Goal: Task Accomplishment & Management: Manage account settings

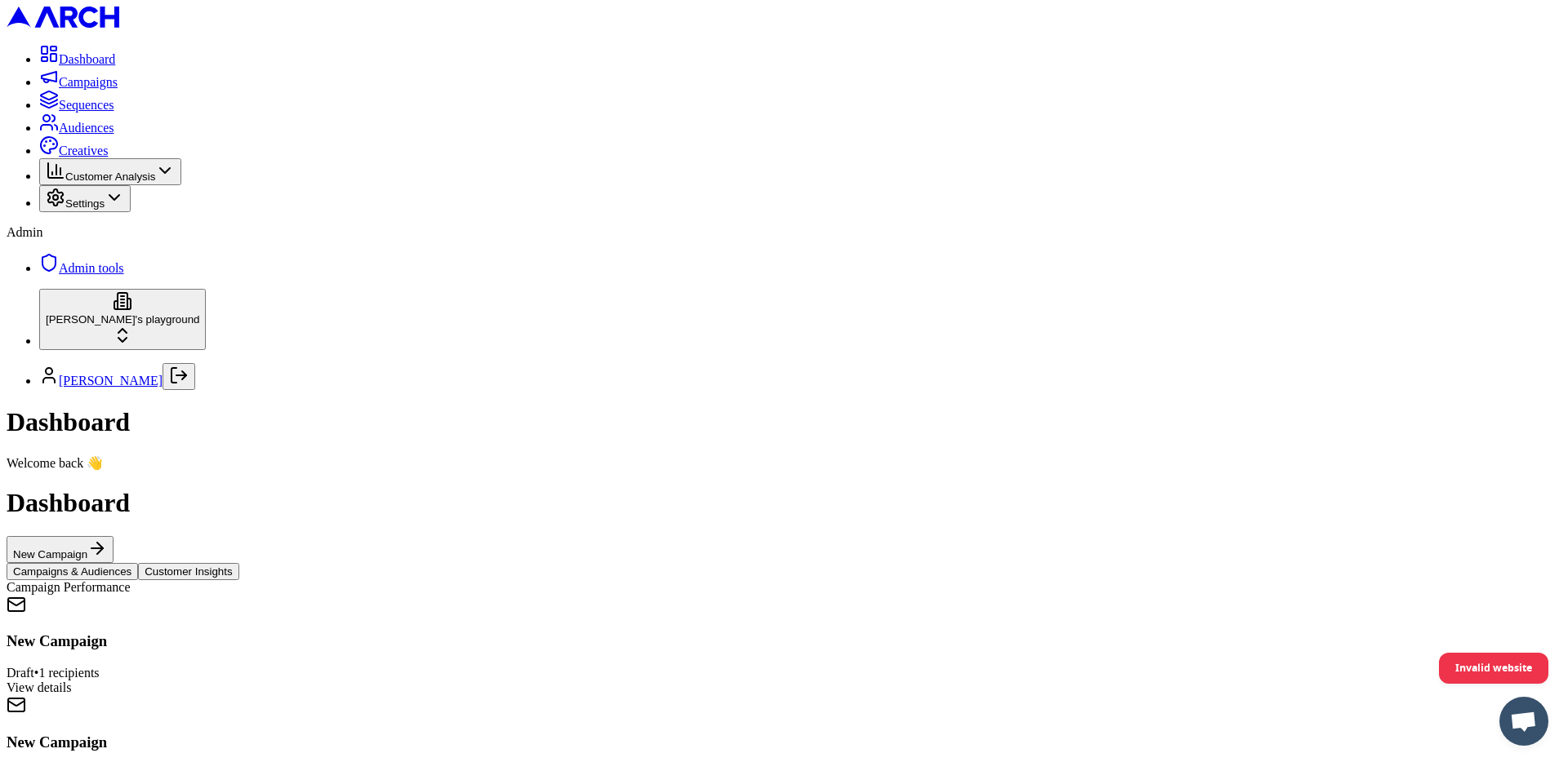
click at [103, 134] on span "Audiences" at bounding box center [86, 127] width 55 height 14
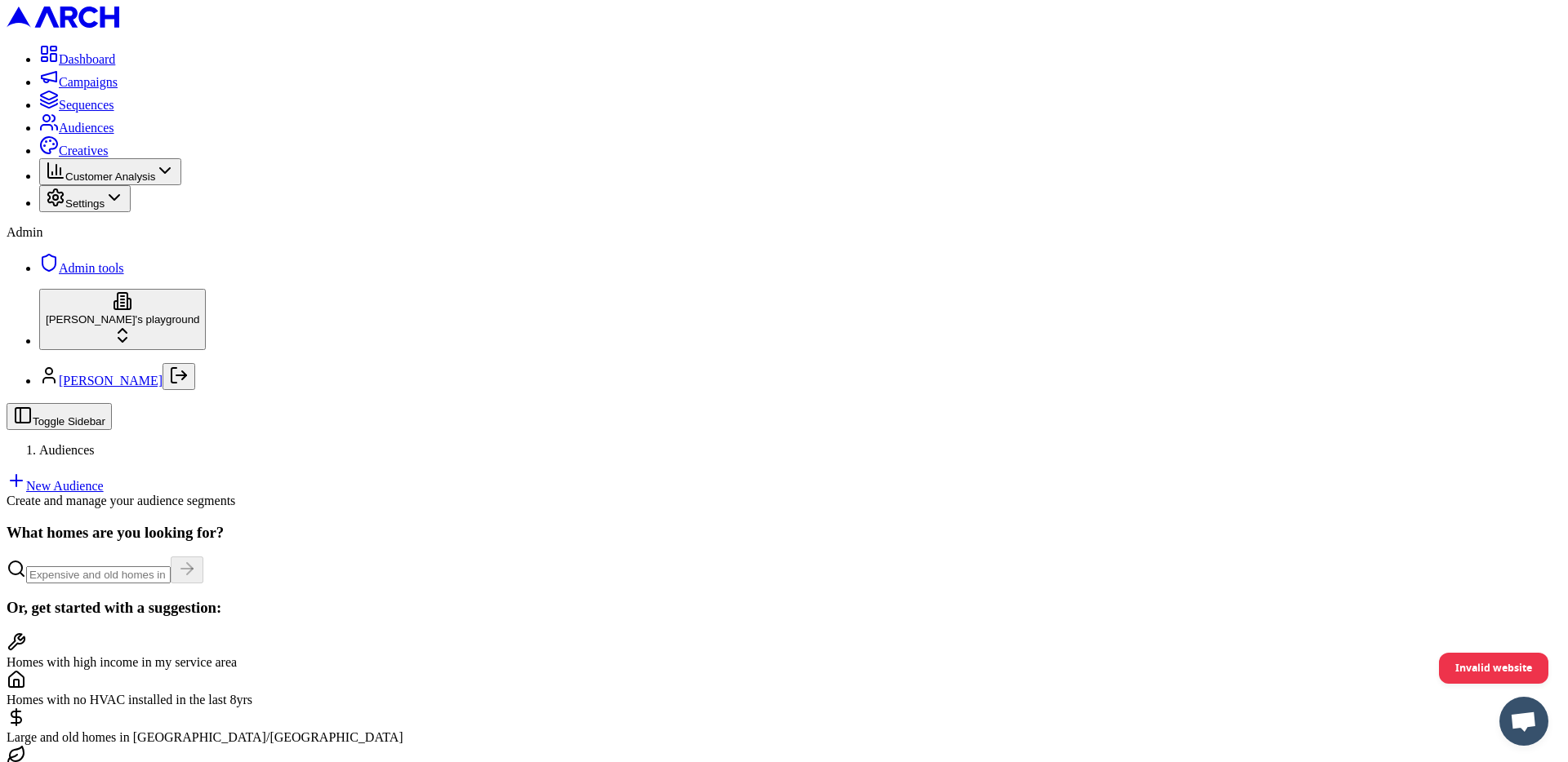
click at [104, 479] on link "New Audience" at bounding box center [55, 486] width 97 height 14
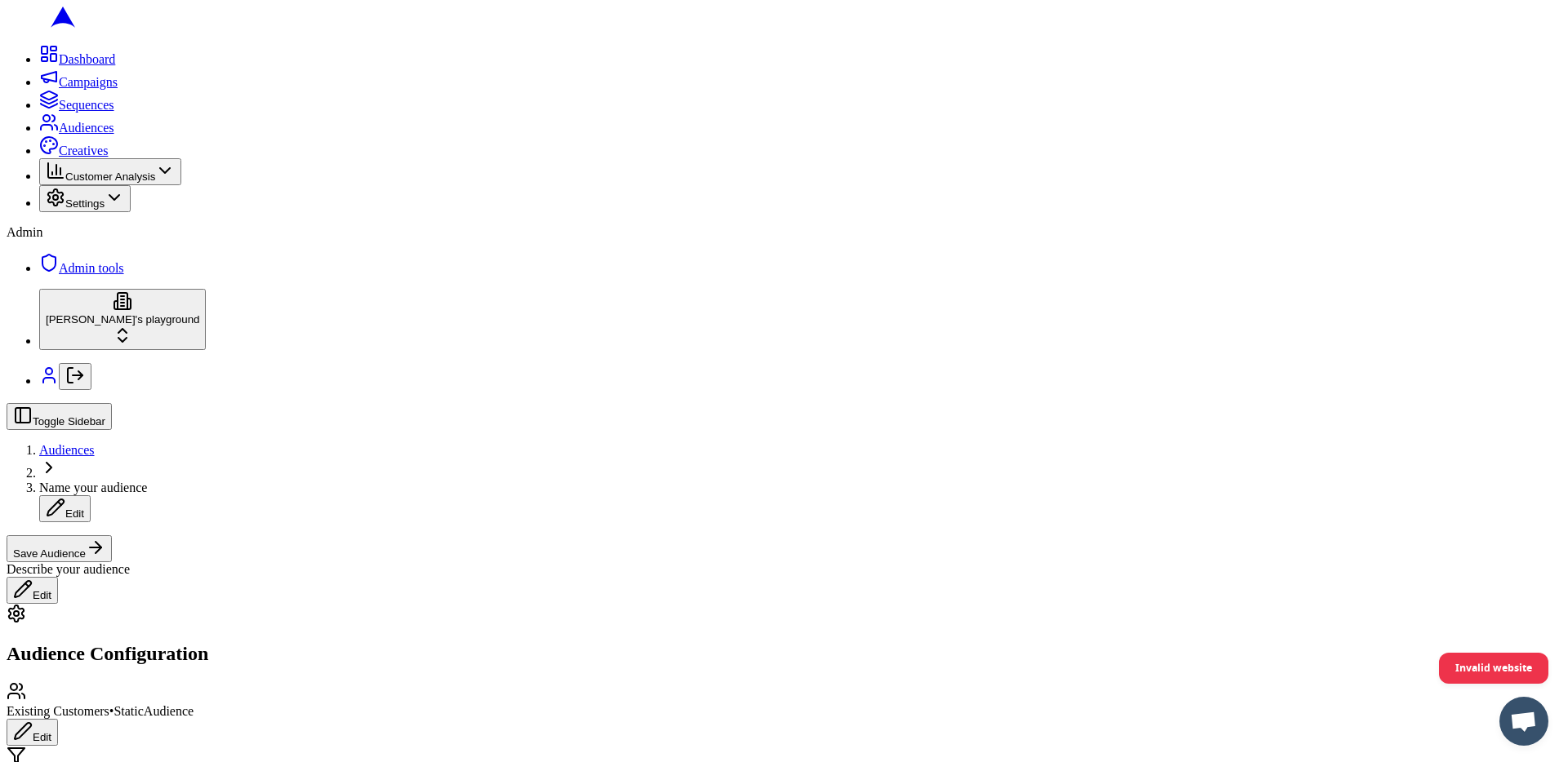
click at [58, 719] on button "Edit" at bounding box center [32, 733] width 52 height 27
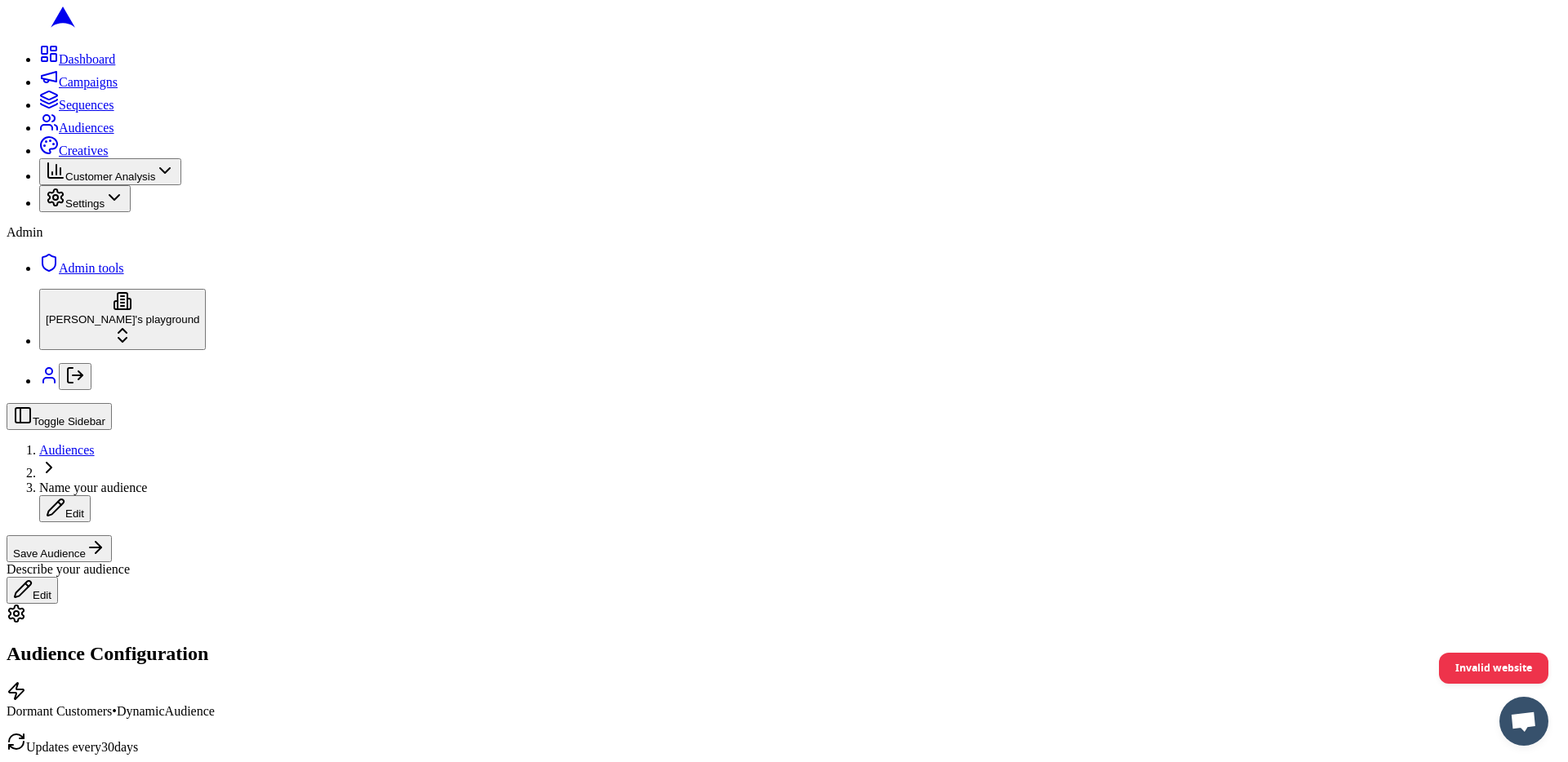
scroll to position [82, 0]
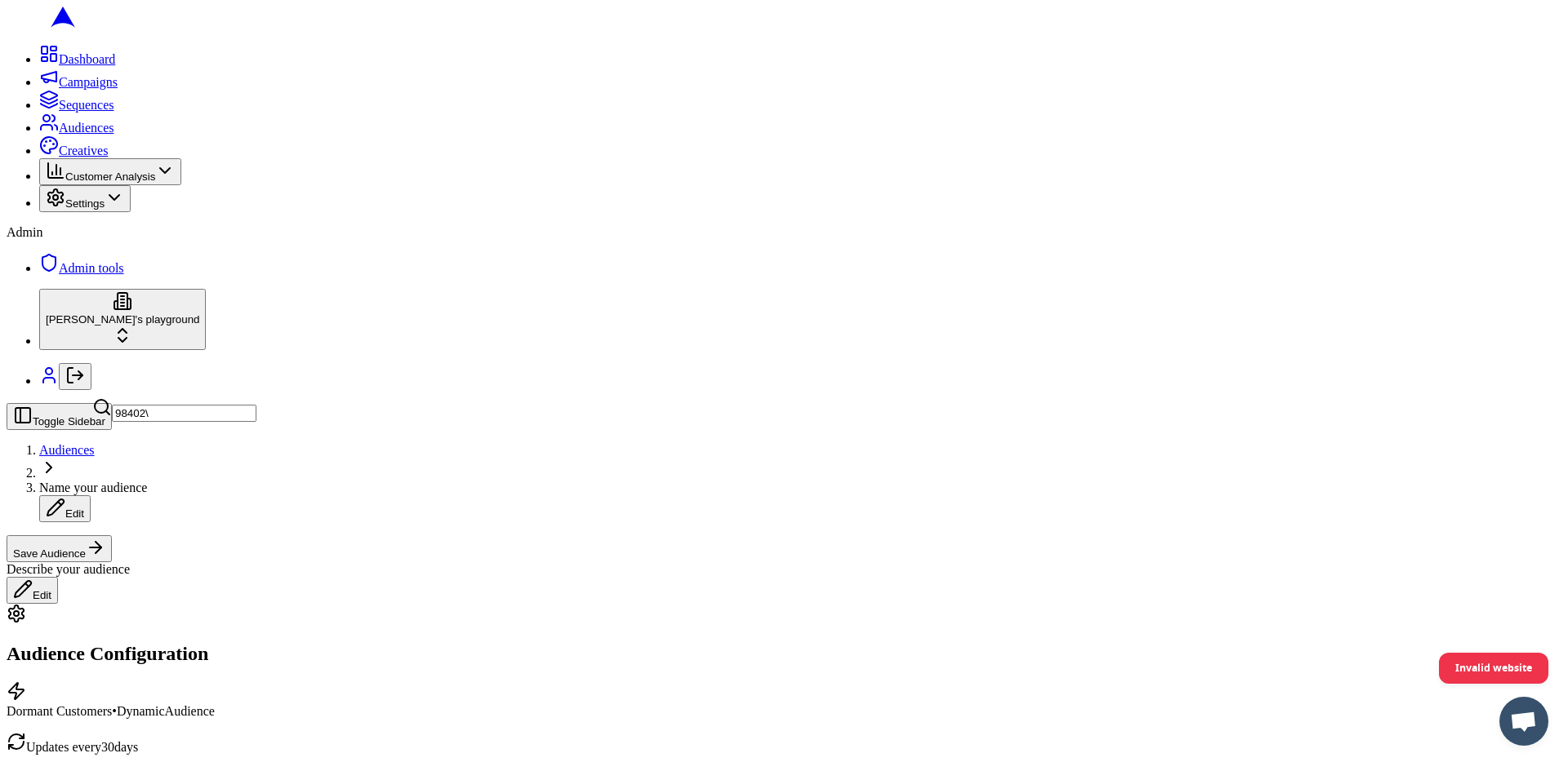
type input "98402"
click at [112, 535] on button "Save Audience" at bounding box center [59, 549] width 105 height 27
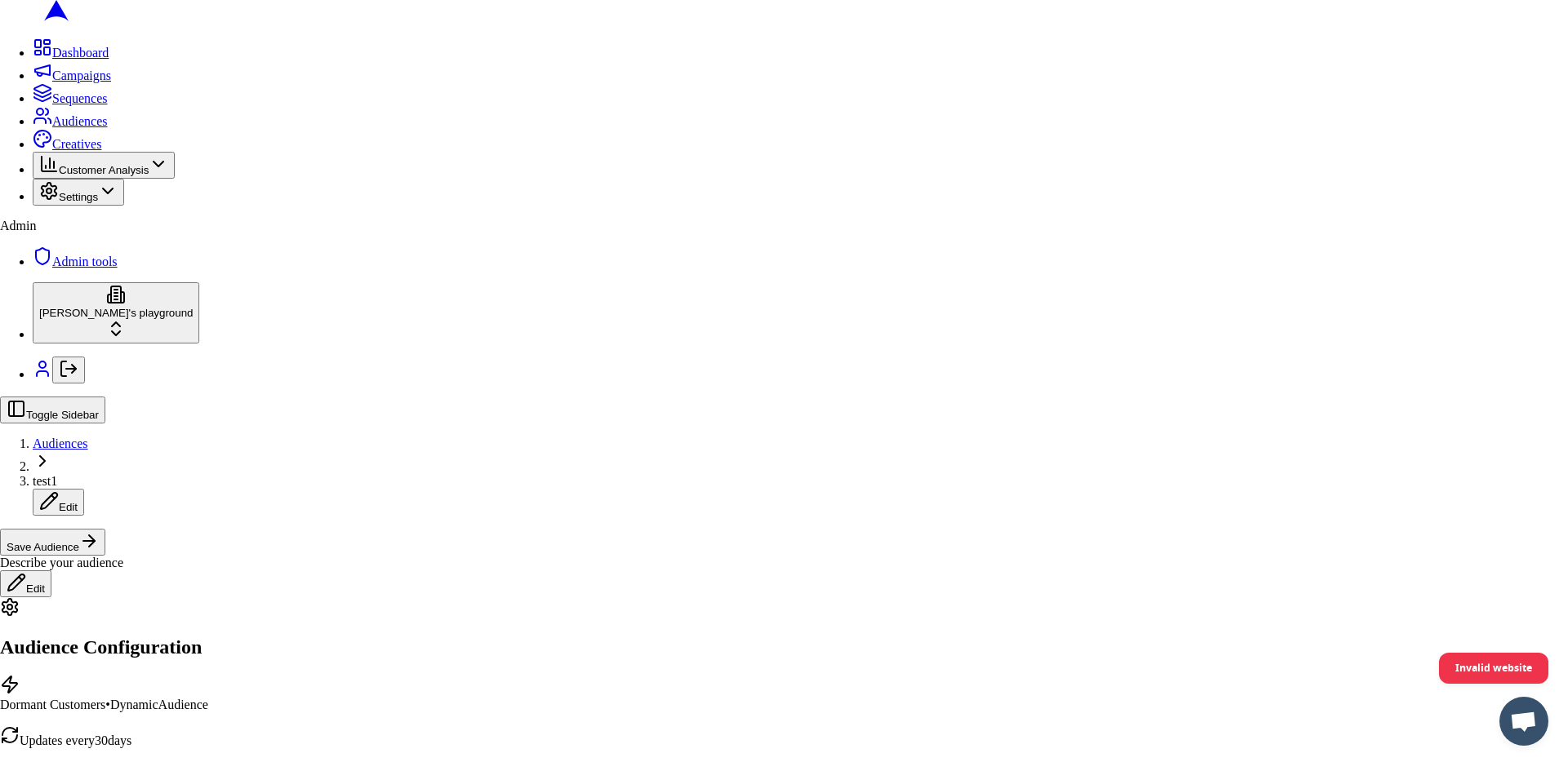
type input "test1"
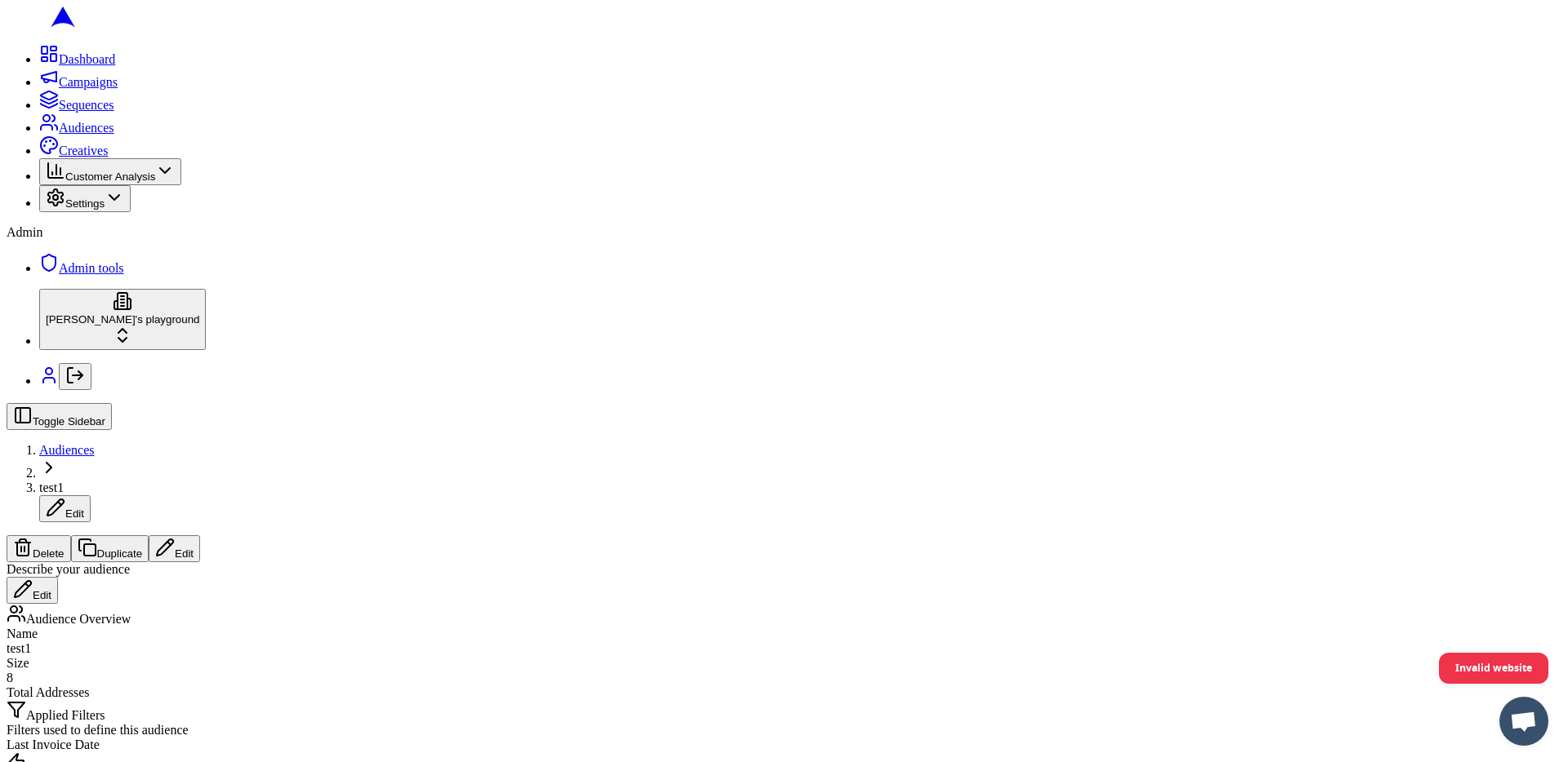
click at [201, 535] on button "Edit" at bounding box center [174, 549] width 52 height 27
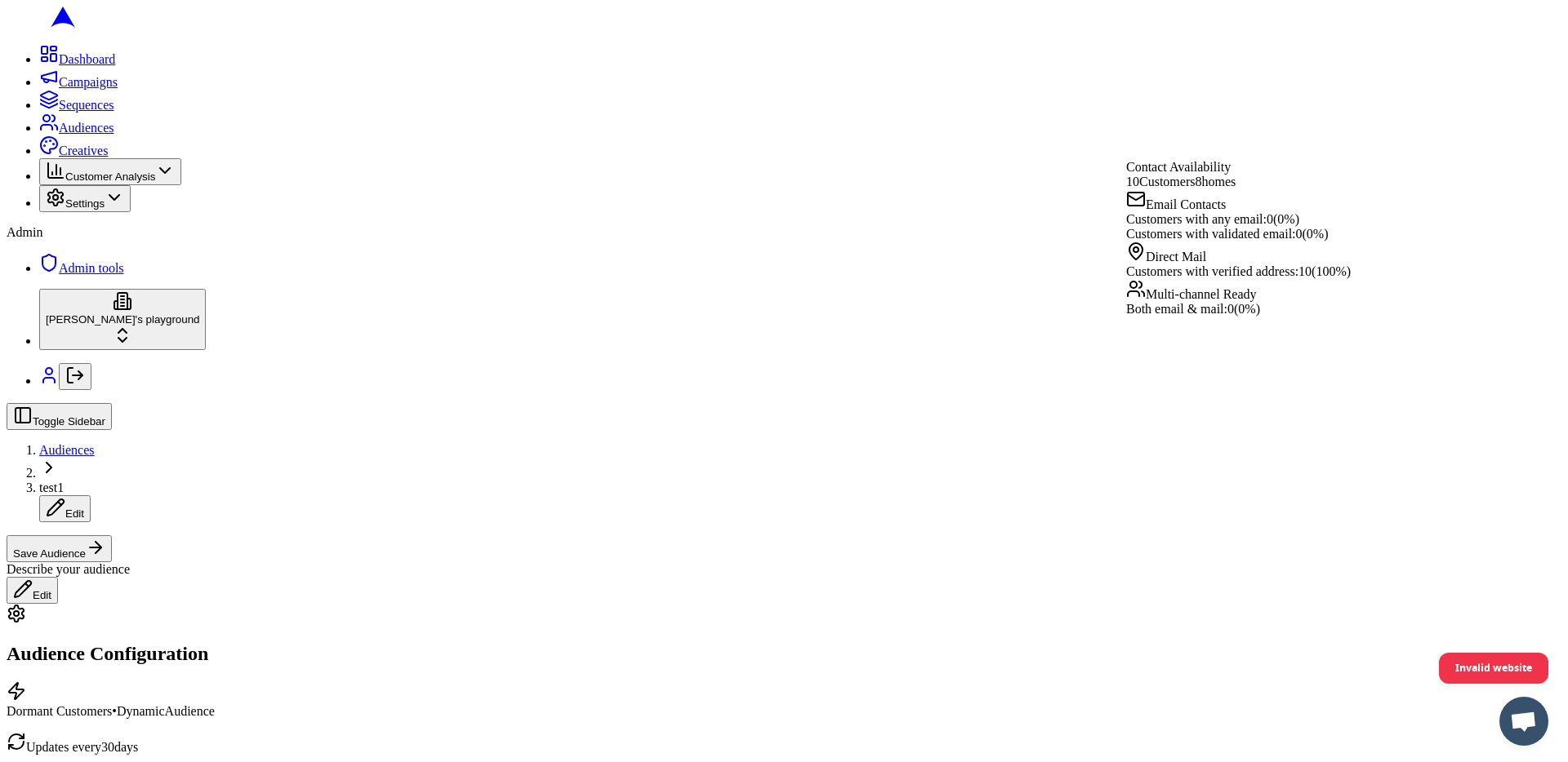
click at [1269, 278] on span "Customers with verified address:" at bounding box center [1212, 272] width 172 height 14
click at [1331, 278] on span "10 ( 100 %)" at bounding box center [1325, 272] width 53 height 14
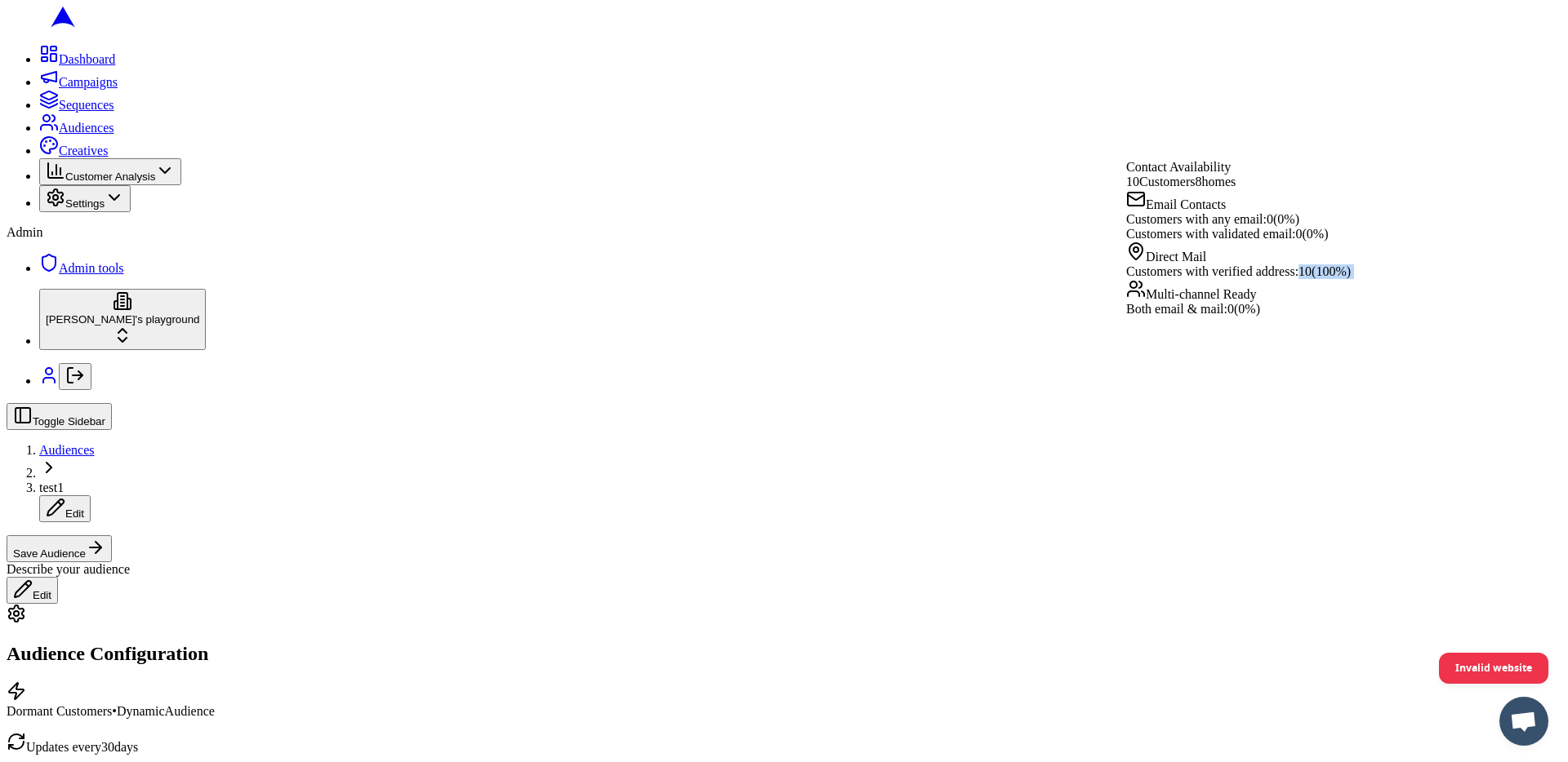
click at [1331, 278] on span "10 ( 100 %)" at bounding box center [1325, 272] width 53 height 14
click at [1345, 278] on span "10 ( 100 %)" at bounding box center [1325, 272] width 53 height 14
click at [1254, 278] on span "Customers with verified address:" at bounding box center [1212, 272] width 172 height 14
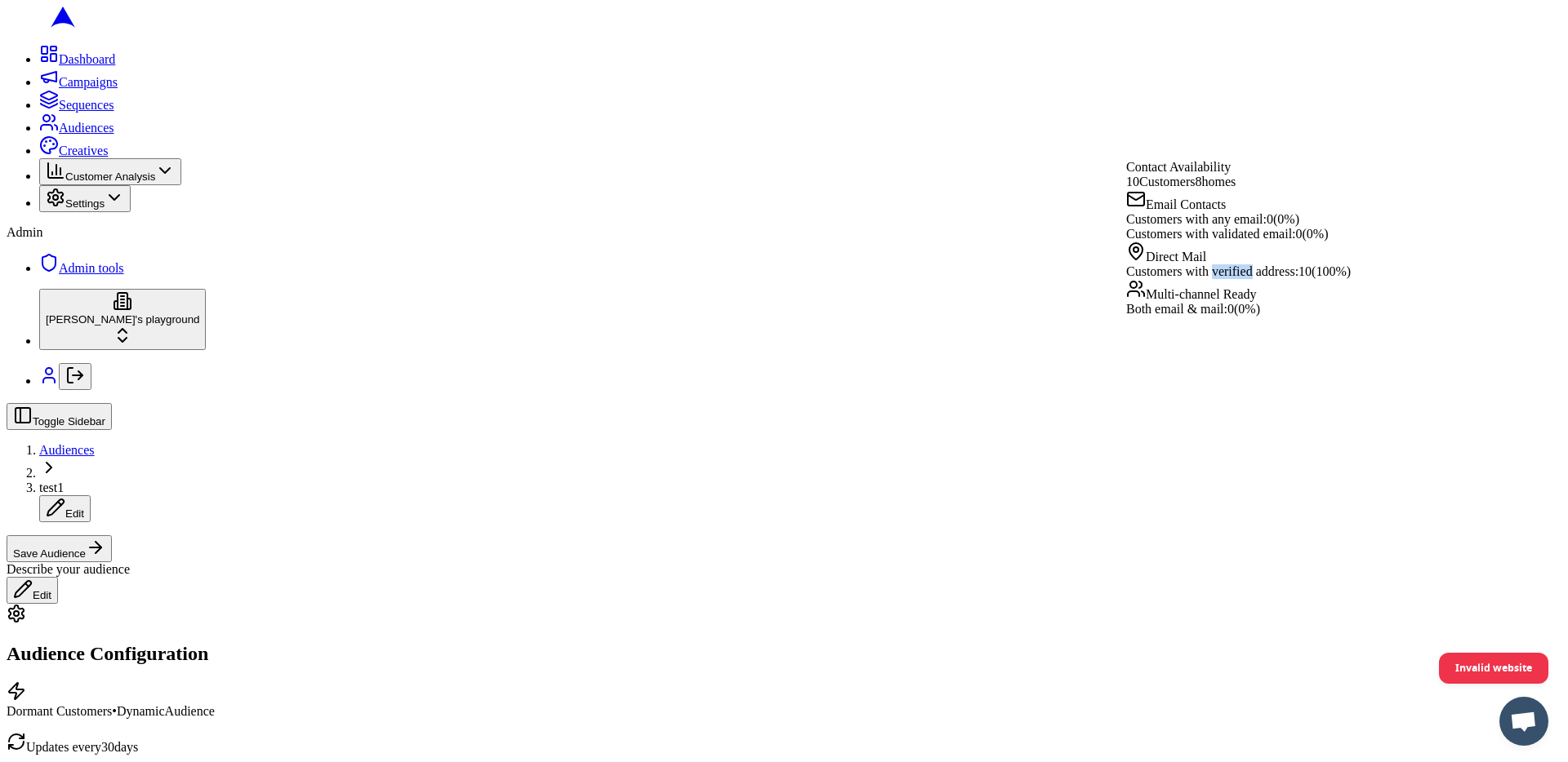
click at [1254, 278] on span "Customers with verified address:" at bounding box center [1212, 272] width 172 height 14
click at [1346, 278] on span "10 ( 100 %)" at bounding box center [1325, 272] width 53 height 14
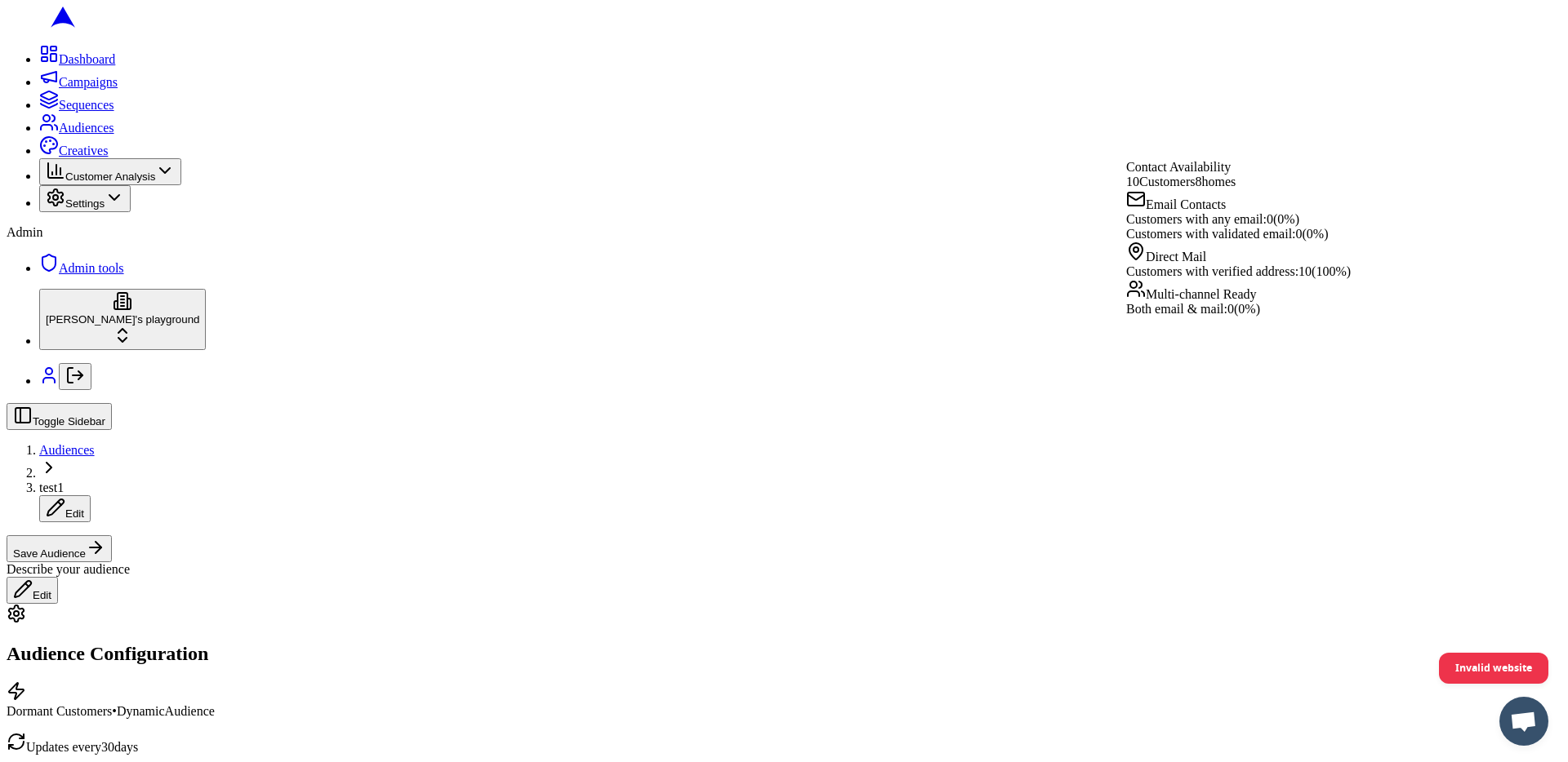
click at [1280, 278] on span "Customers with verified address:" at bounding box center [1212, 272] width 172 height 14
click at [1350, 278] on span "10 ( 100 %)" at bounding box center [1325, 272] width 53 height 14
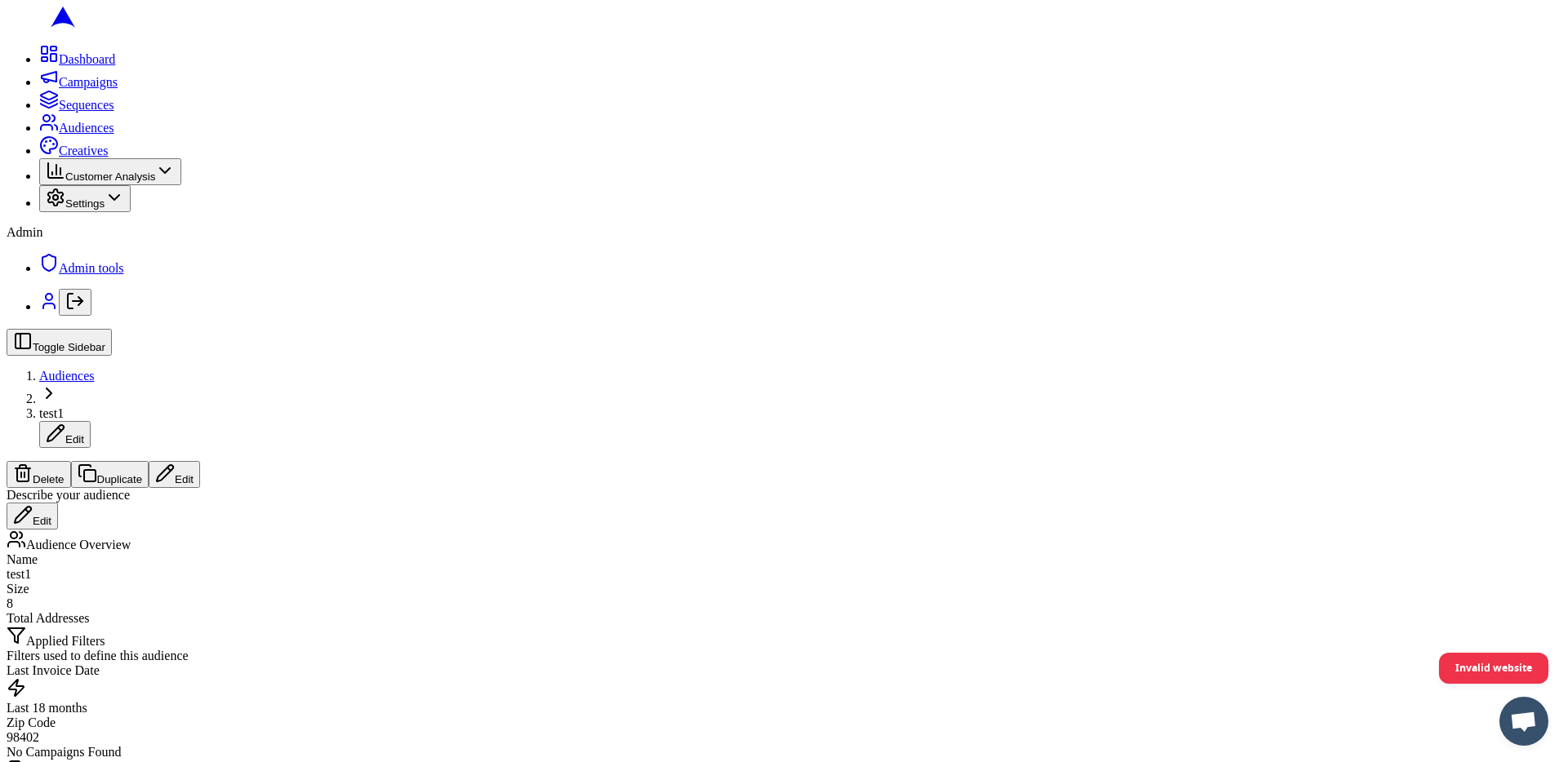
click at [1343, 529] on div "Audience Overview" at bounding box center [784, 540] width 1554 height 22
click at [39, 132] on icon at bounding box center [49, 123] width 19 height 19
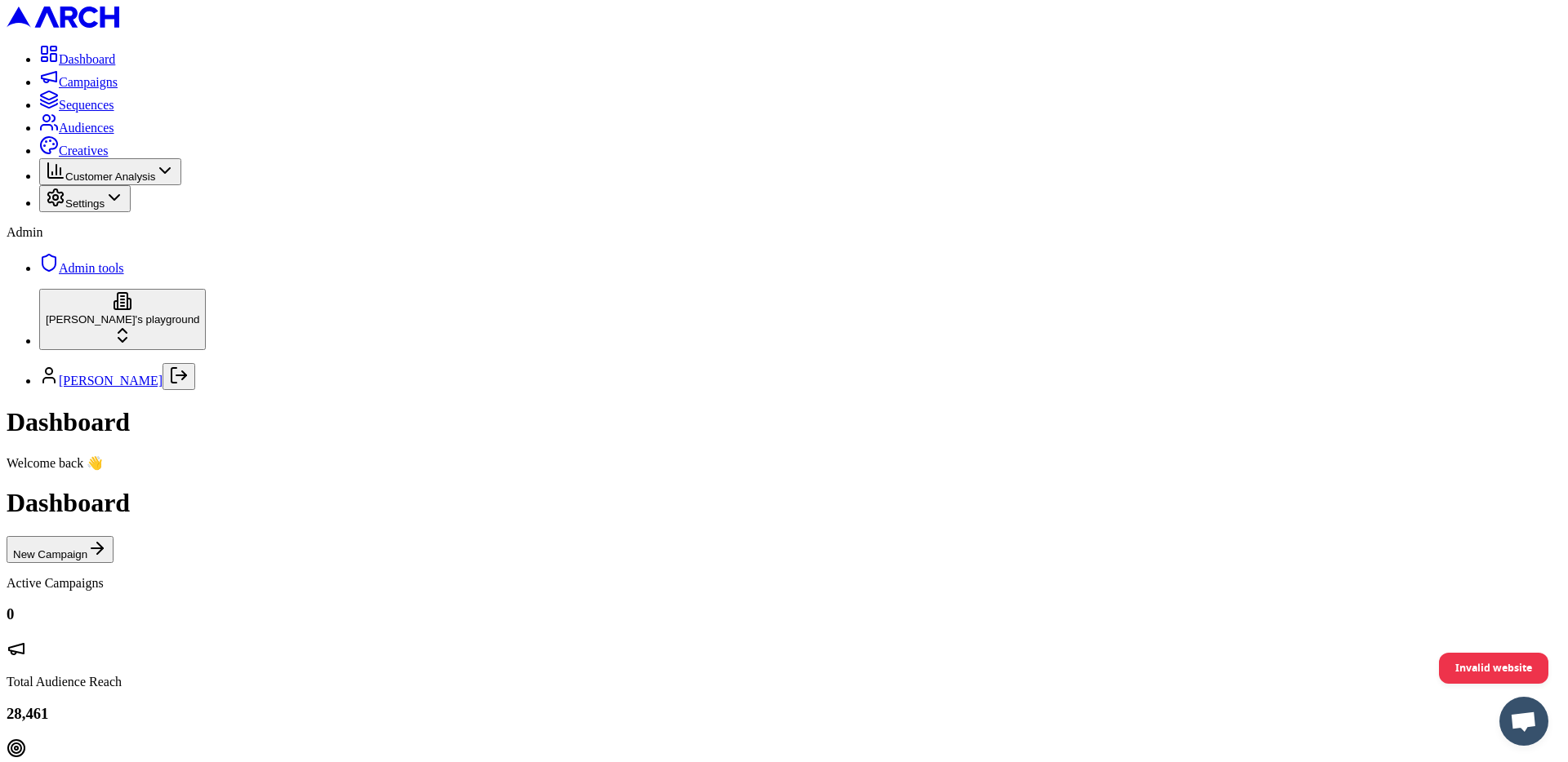
click at [114, 134] on span "Audiences" at bounding box center [86, 127] width 55 height 14
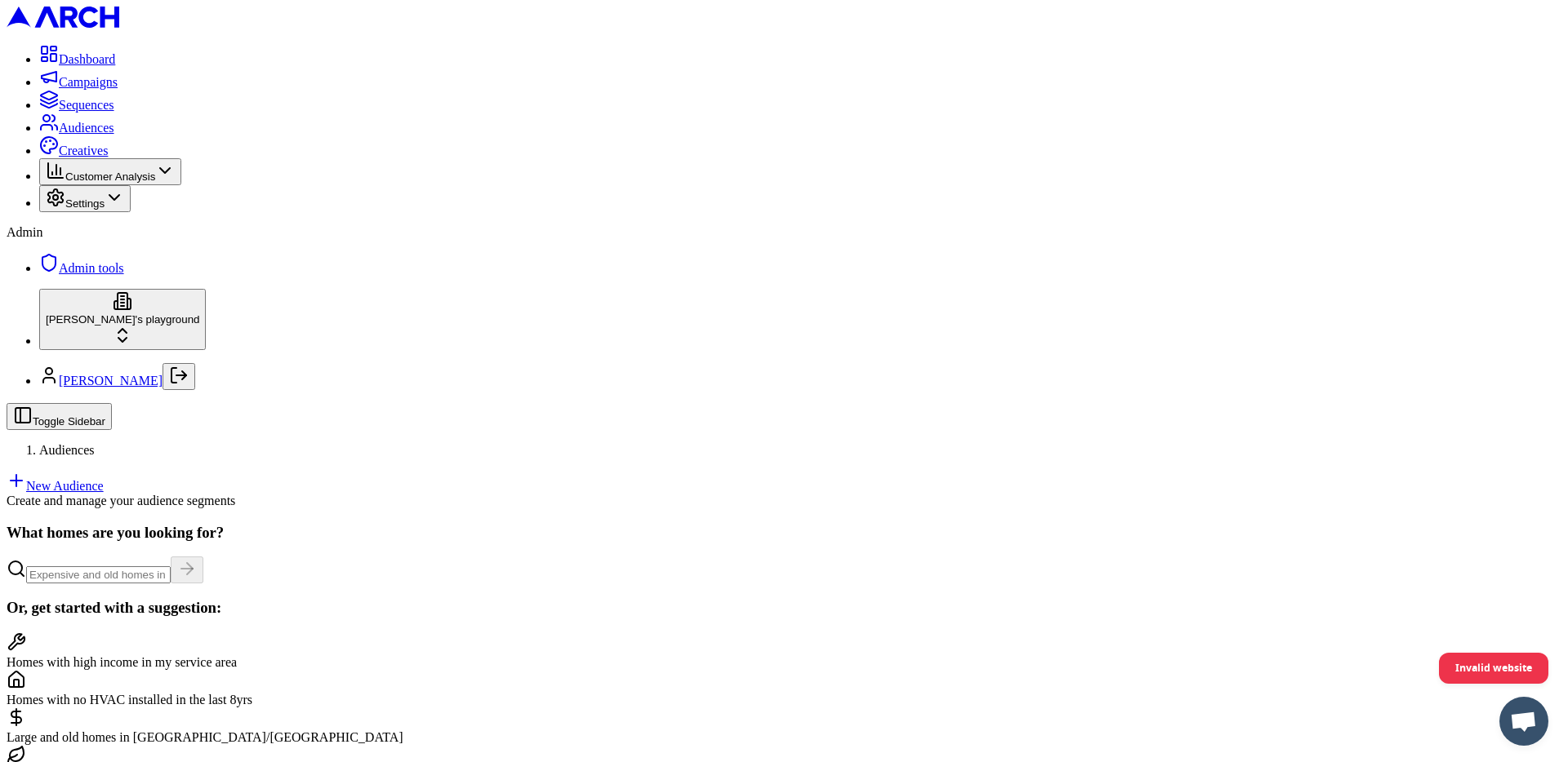
click at [104, 479] on link "New Audience" at bounding box center [55, 486] width 97 height 14
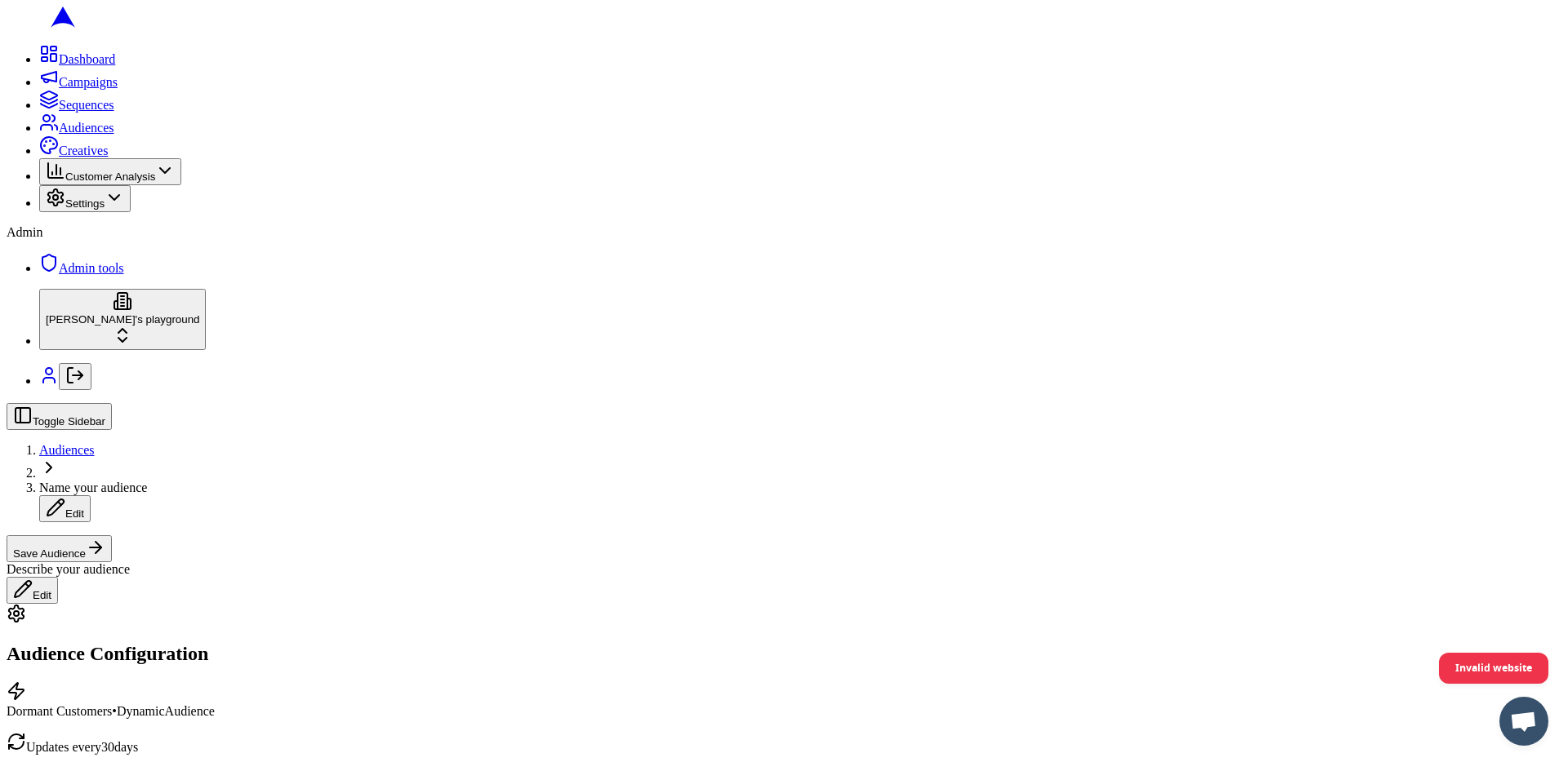
type input "98402"
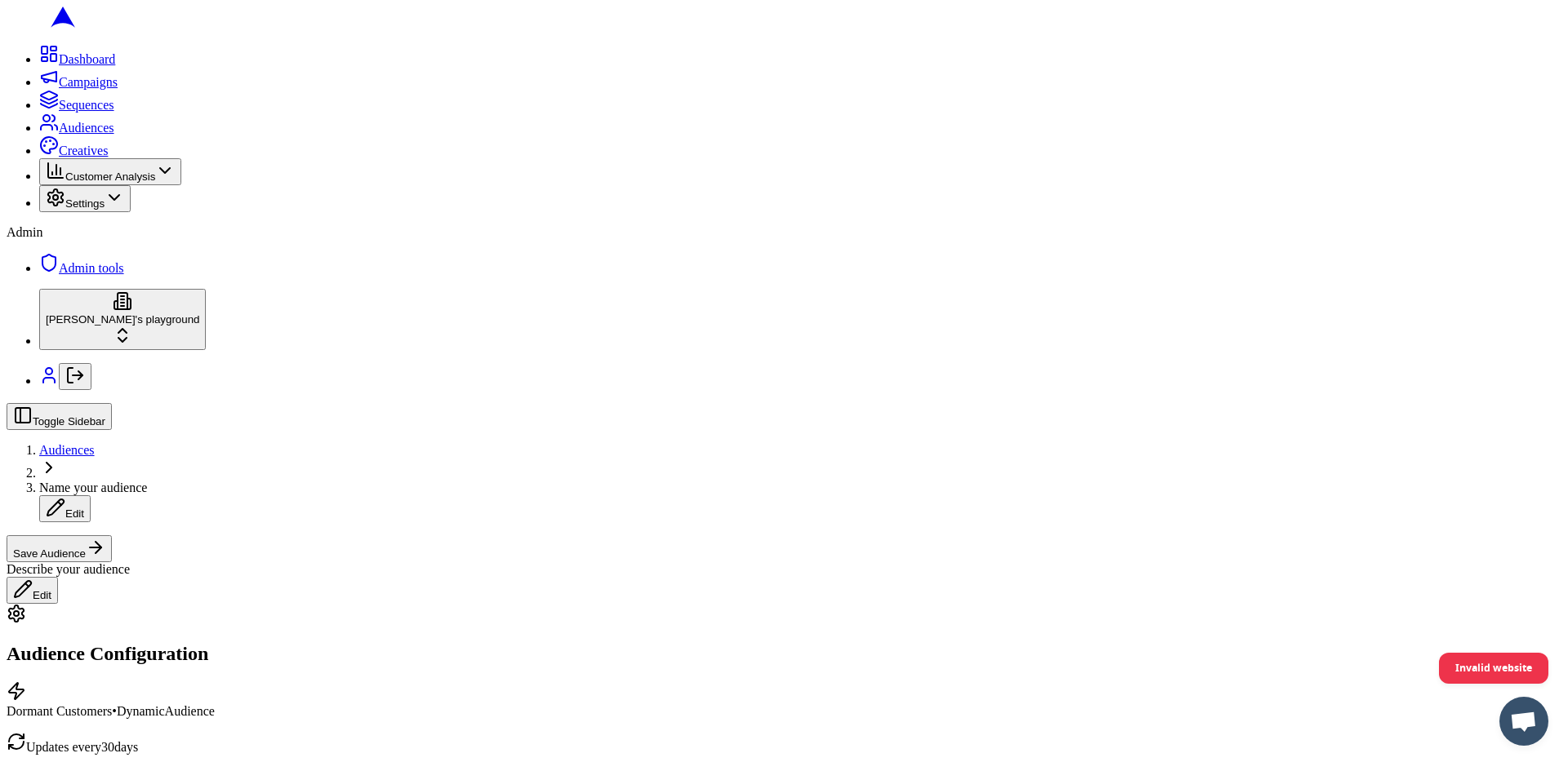
click at [265, 605] on button "Date Range" at bounding box center [229, 597] width 71 height 18
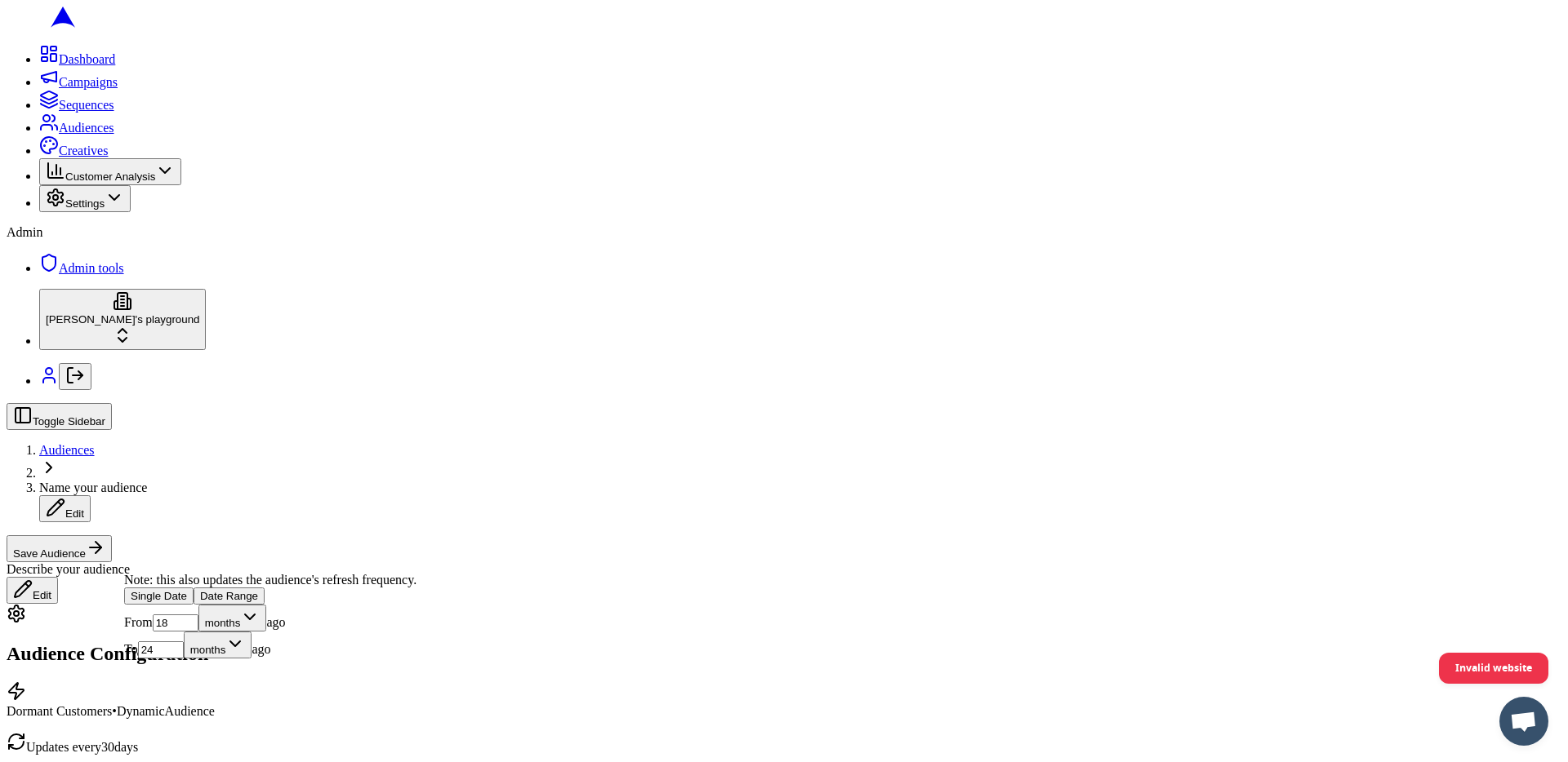
click at [199, 632] on input "18" at bounding box center [175, 624] width 46 height 18
type input "12"
click at [184, 659] on input "24" at bounding box center [161, 650] width 46 height 18
type input "136"
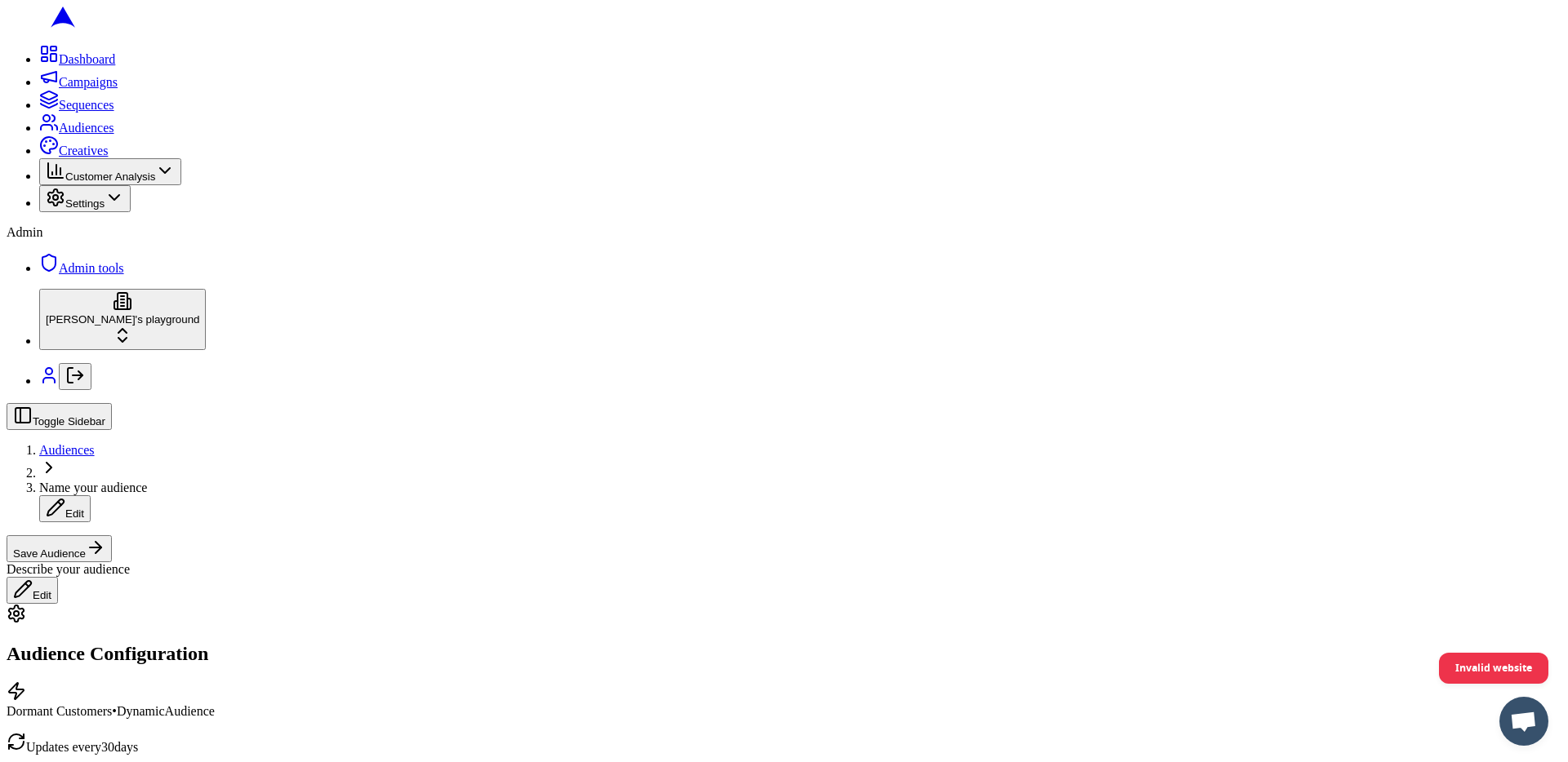
click at [112, 535] on button "Save Audience" at bounding box center [59, 549] width 105 height 27
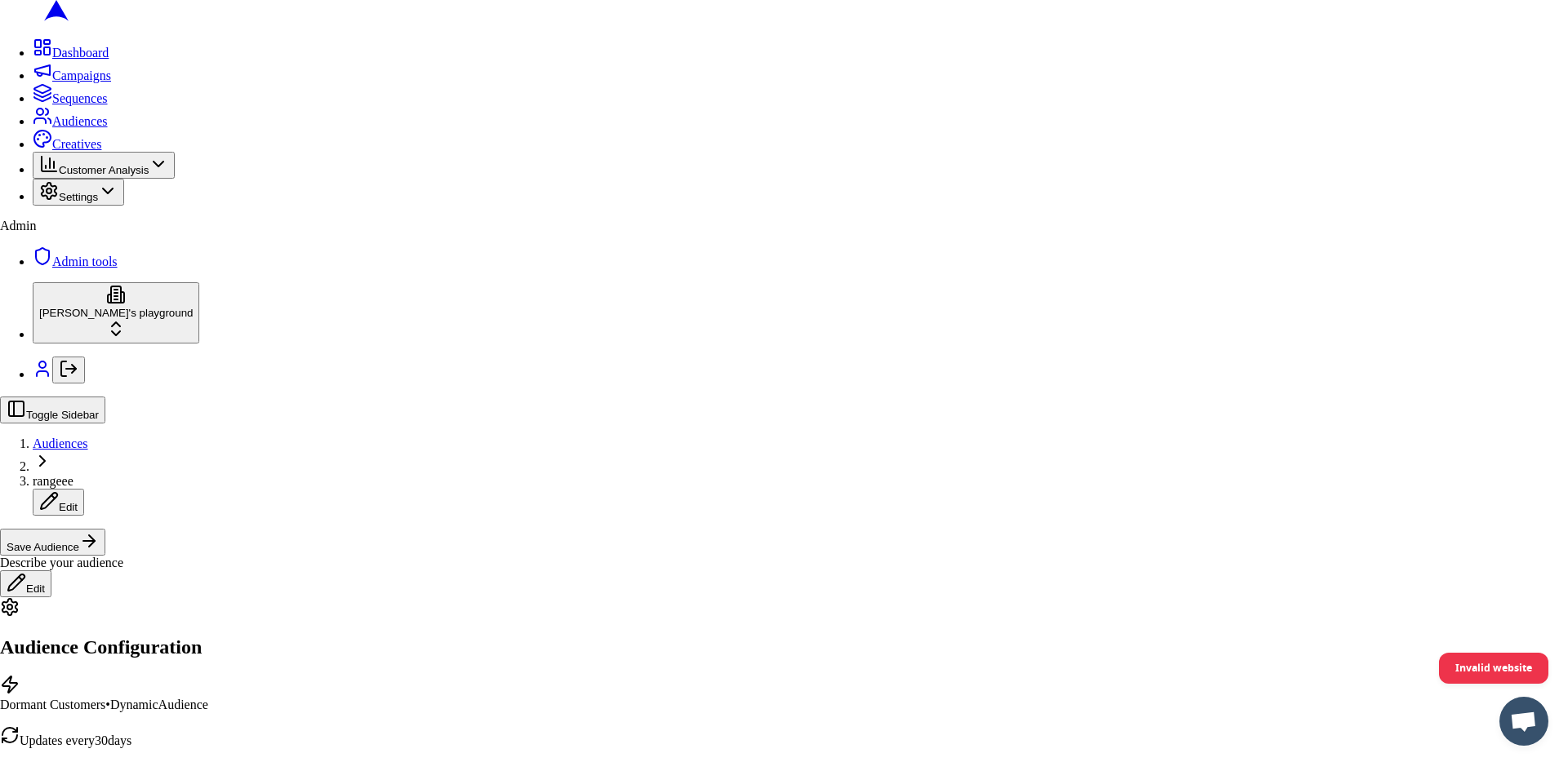
type input "rangeee"
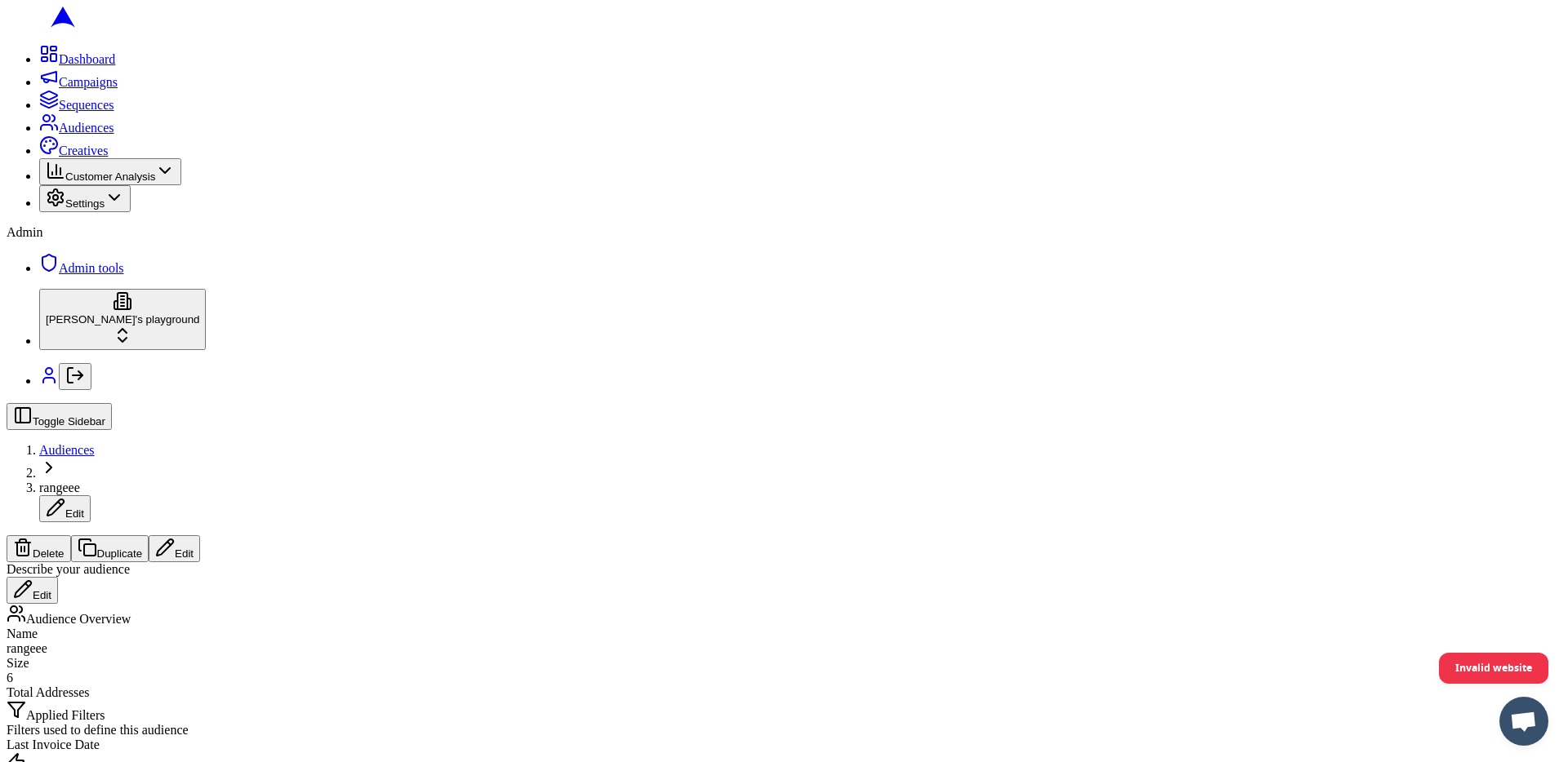
click at [201, 535] on button "Edit" at bounding box center [174, 549] width 52 height 27
click at [39, 132] on icon at bounding box center [49, 123] width 19 height 19
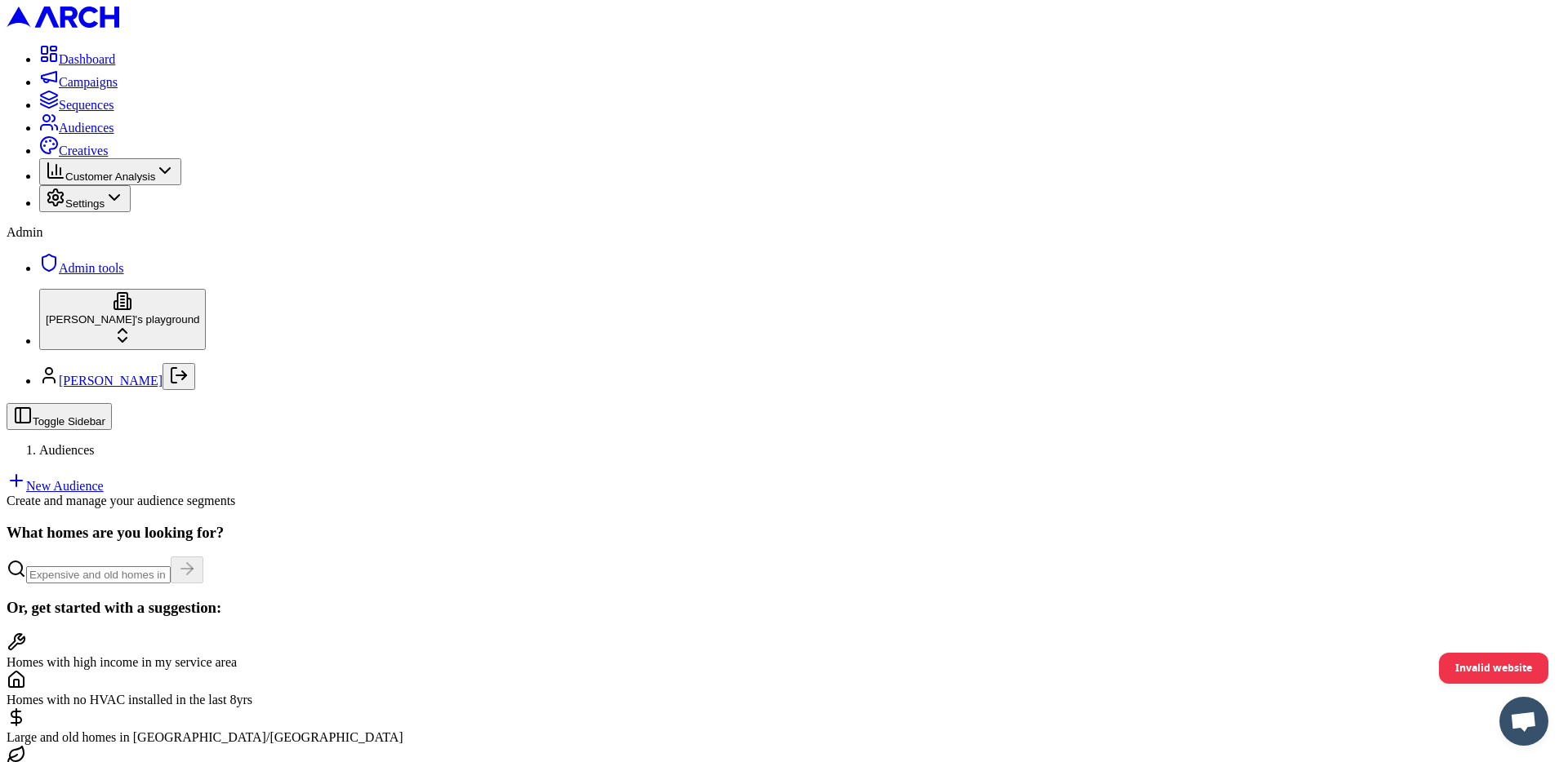
click at [104, 479] on link "New Audience" at bounding box center [55, 486] width 97 height 14
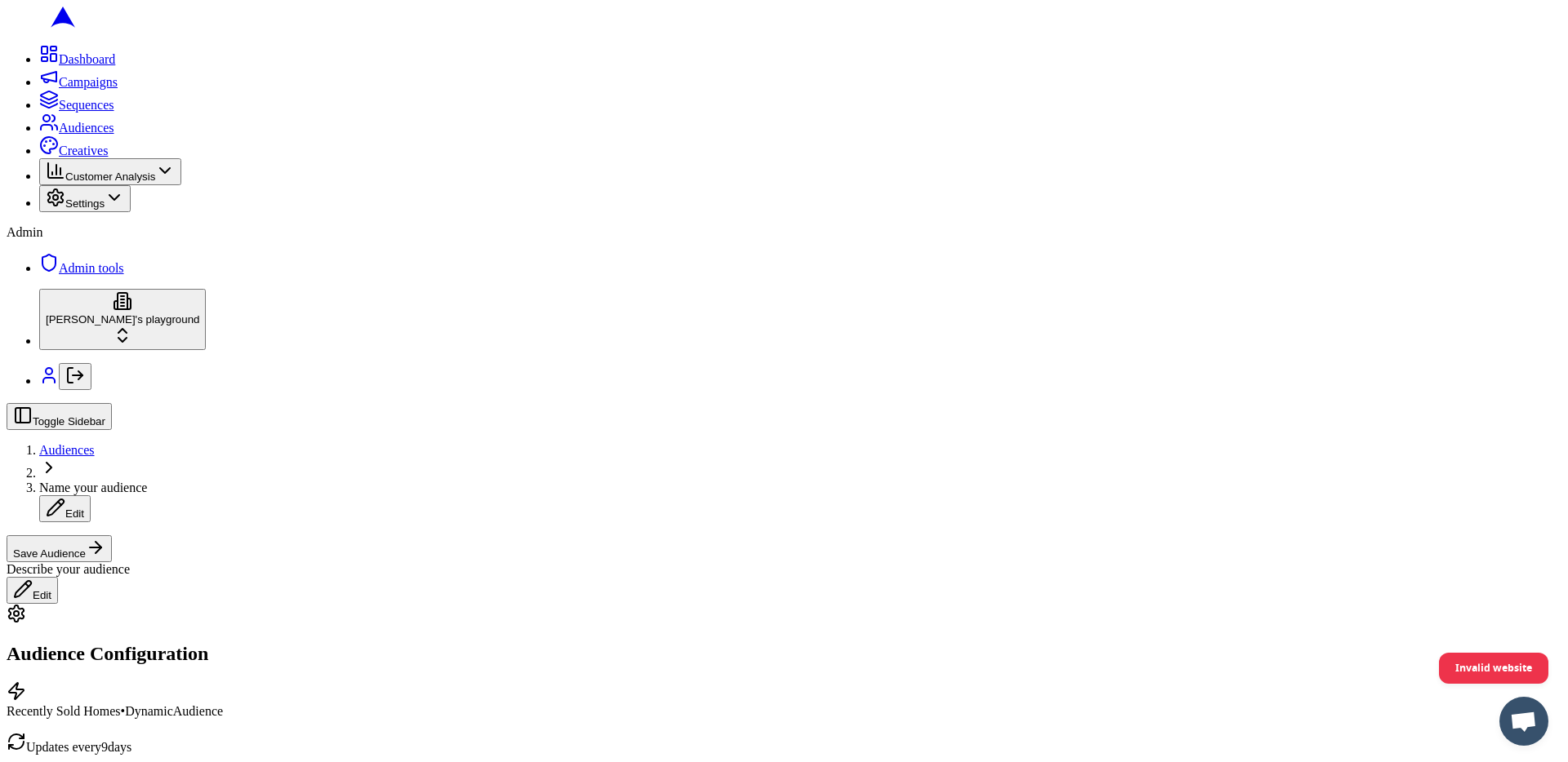
type input "98402"
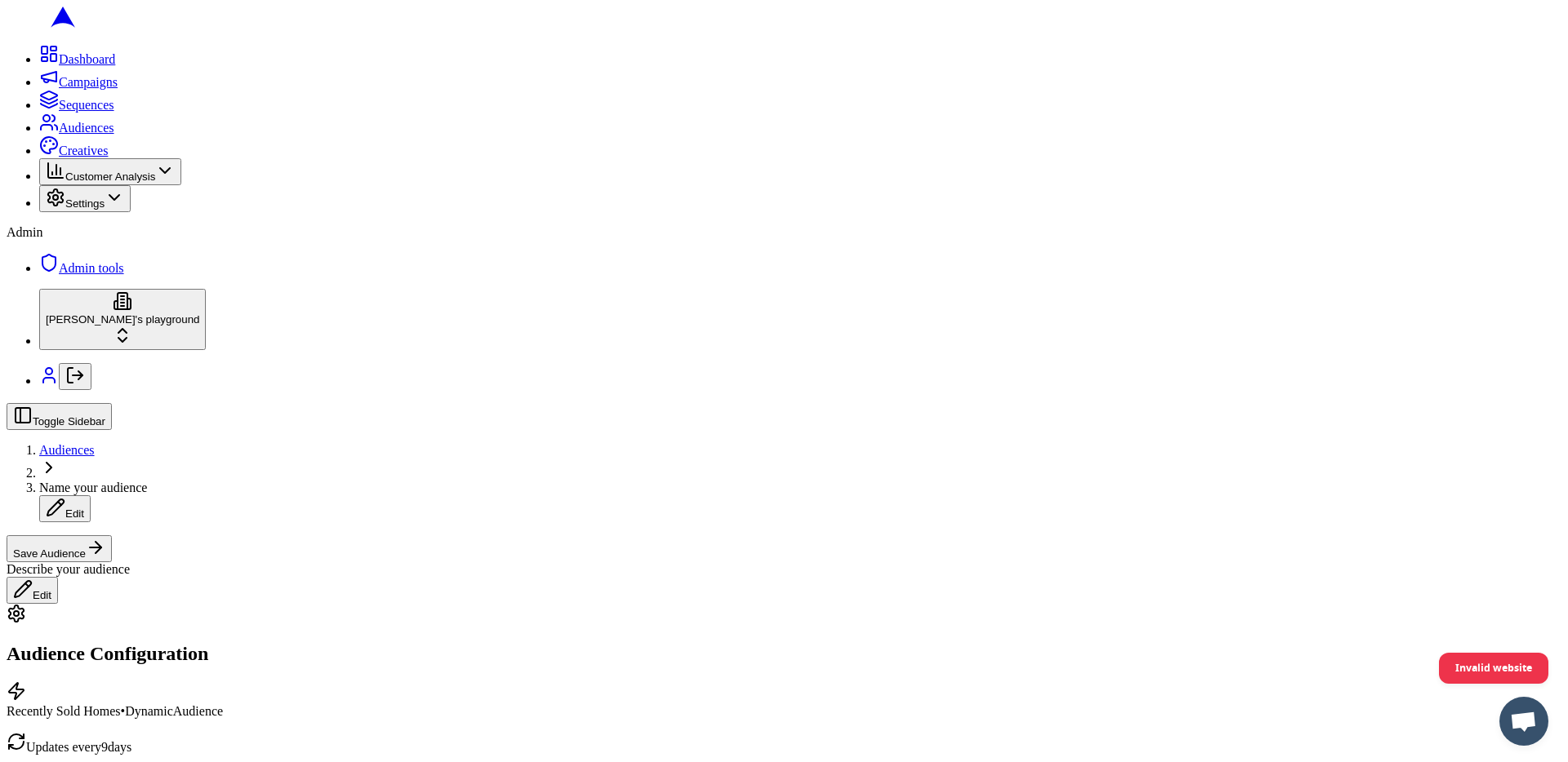
scroll to position [335, 0]
click at [159, 600] on input "3" at bounding box center [140, 593] width 46 height 18
type input "16"
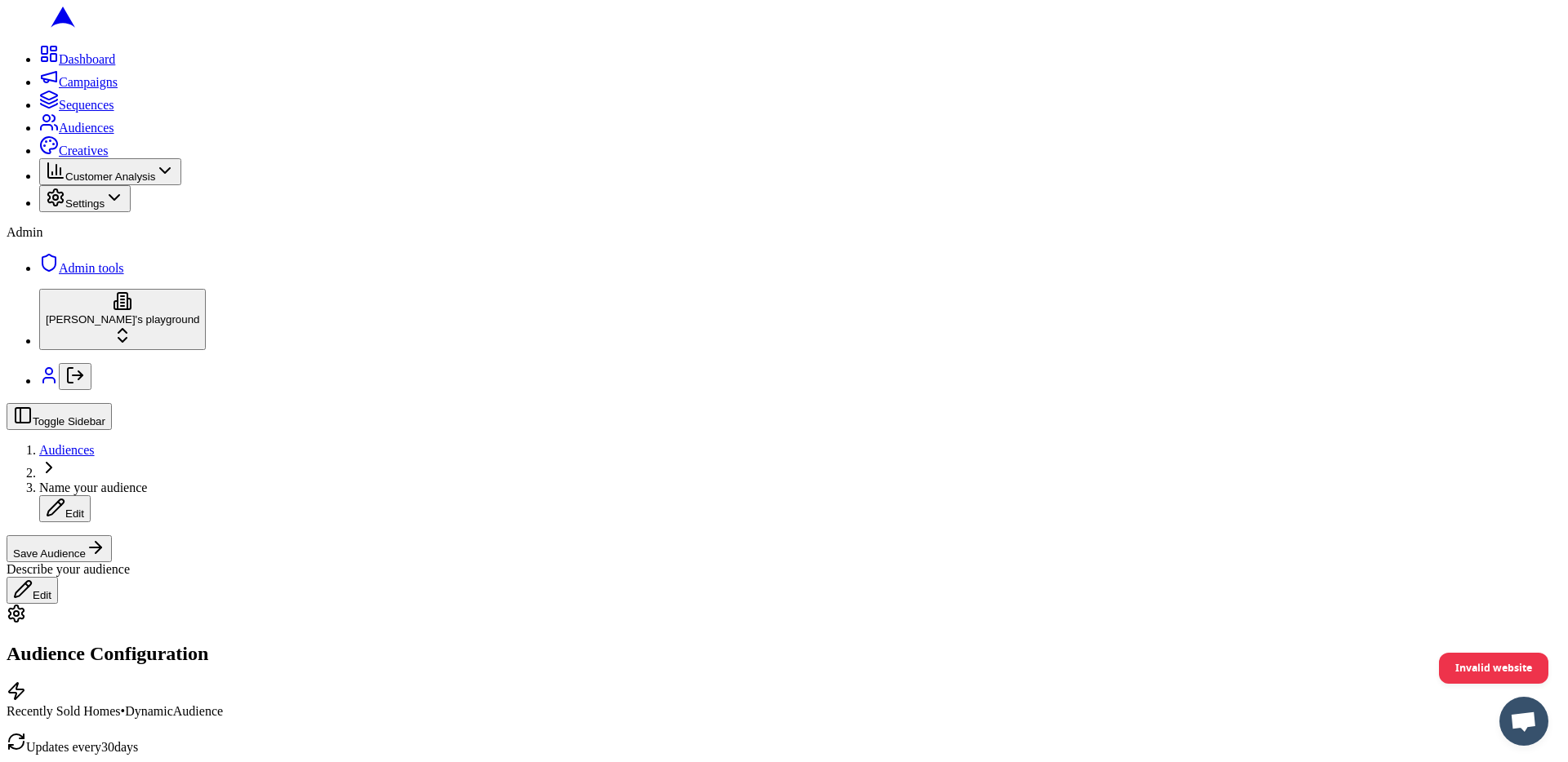
click at [112, 535] on button "Save Audience" at bounding box center [59, 549] width 105 height 27
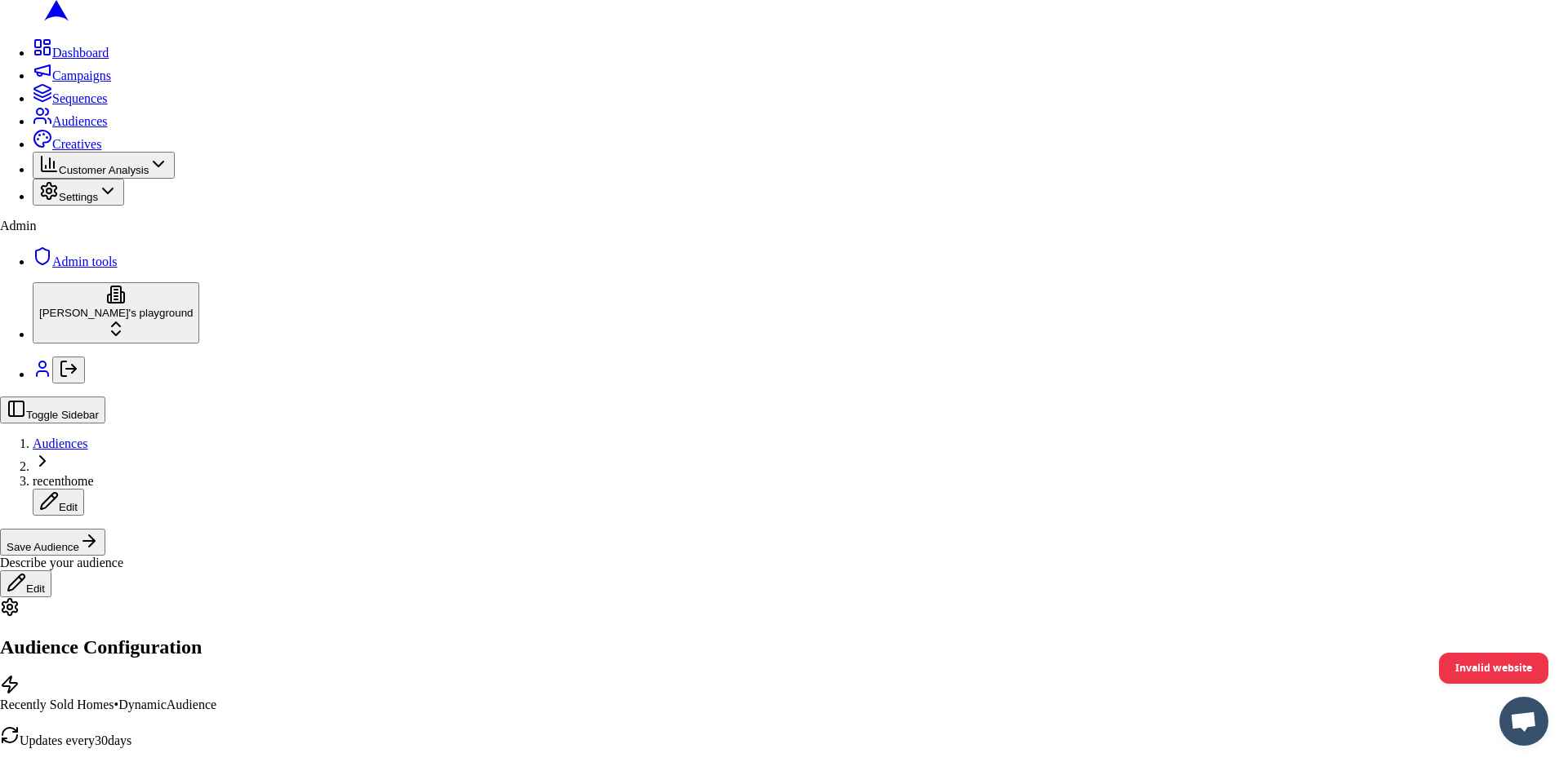
type input "recenthome"
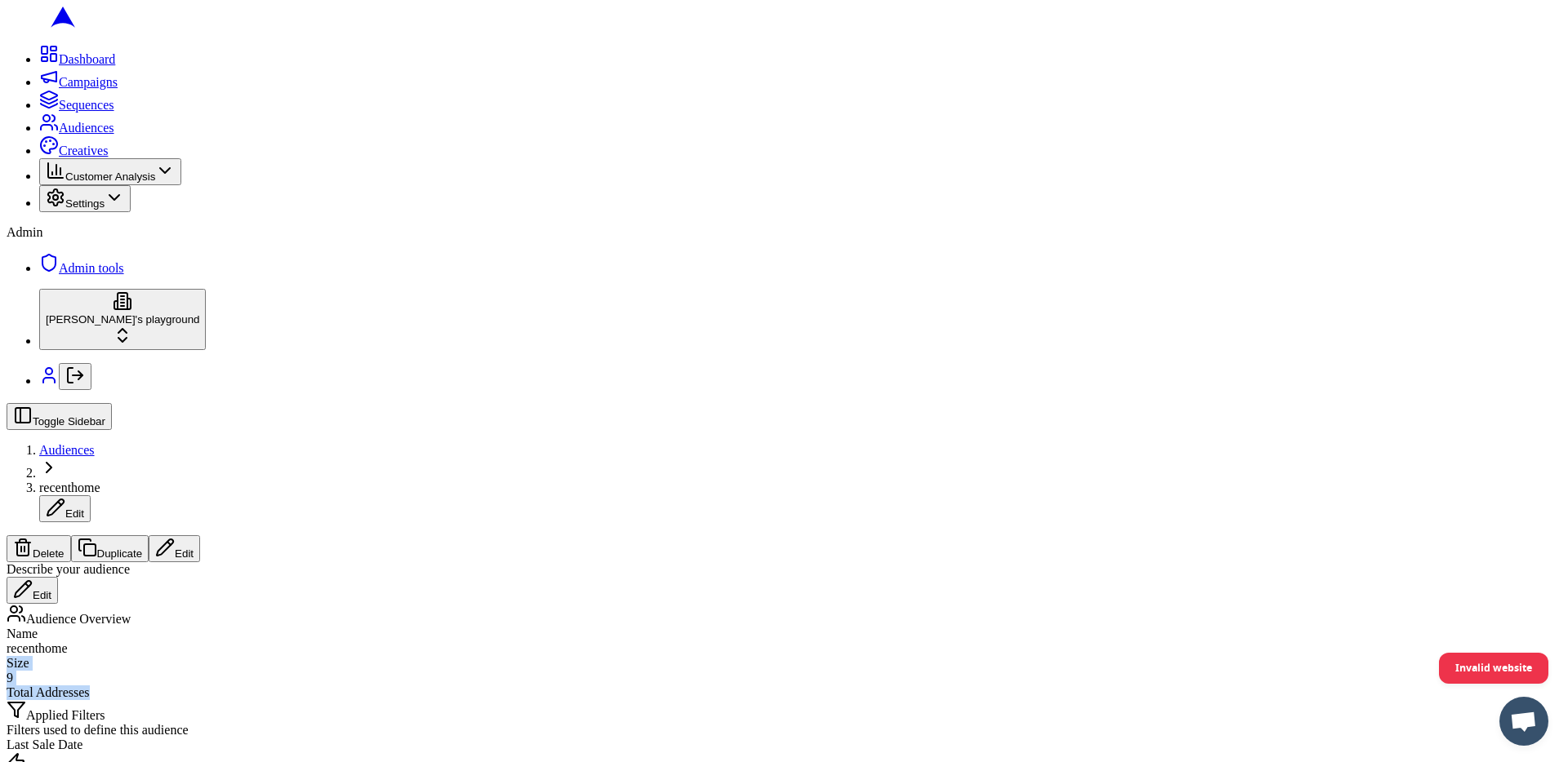
drag, startPoint x: 644, startPoint y: 228, endPoint x: 565, endPoint y: 190, distance: 87.7
click at [565, 627] on div "Name recenthome Size 9 Total Addresses" at bounding box center [784, 663] width 1554 height 73
drag, startPoint x: 565, startPoint y: 186, endPoint x: 646, endPoint y: 228, distance: 91.2
click at [646, 627] on div "Name recenthome Size 9 Total Addresses" at bounding box center [784, 663] width 1554 height 73
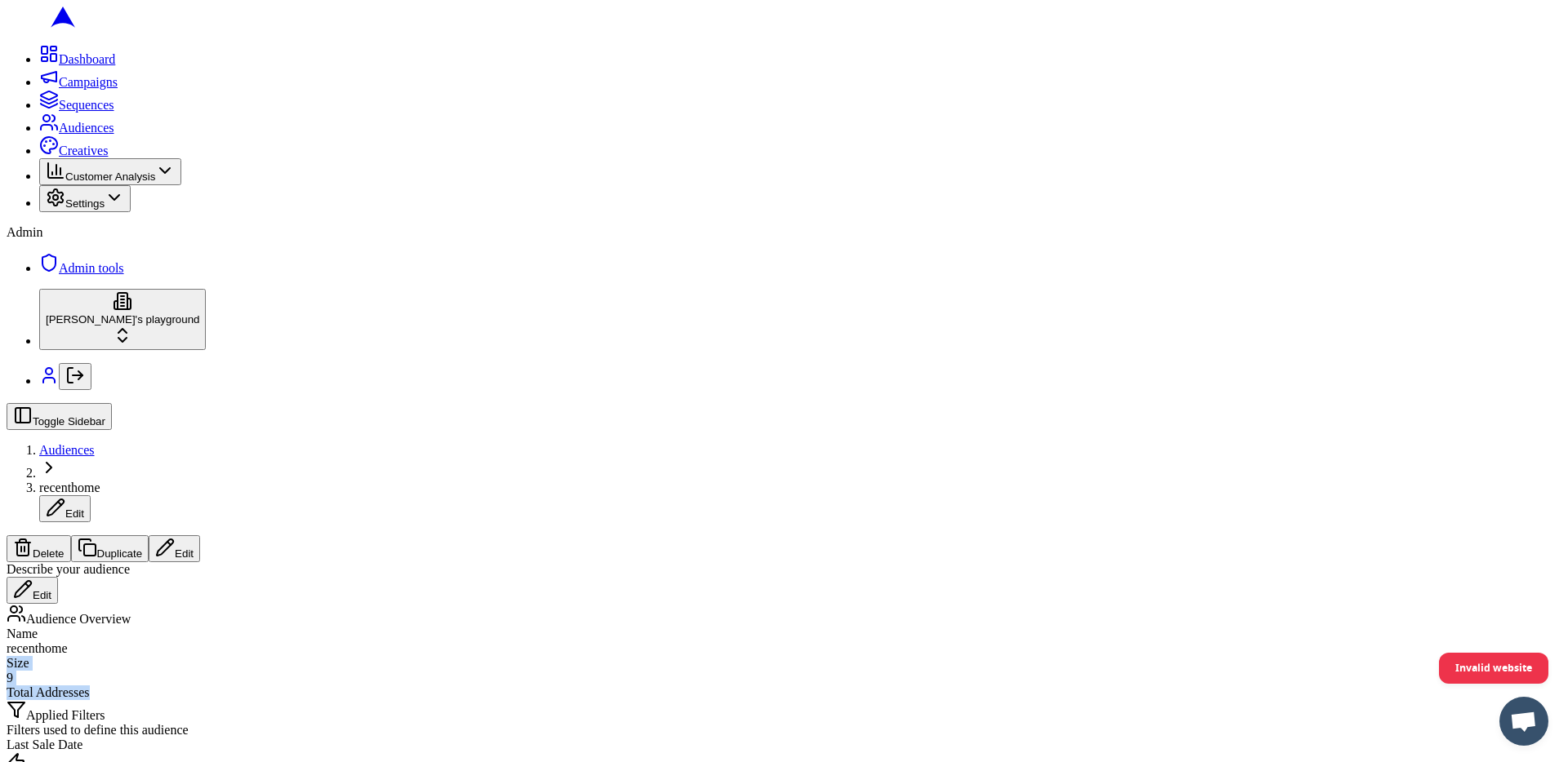
click at [646, 686] on div "Total Addresses" at bounding box center [784, 693] width 1554 height 15
click at [201, 535] on button "Edit" at bounding box center [174, 549] width 52 height 27
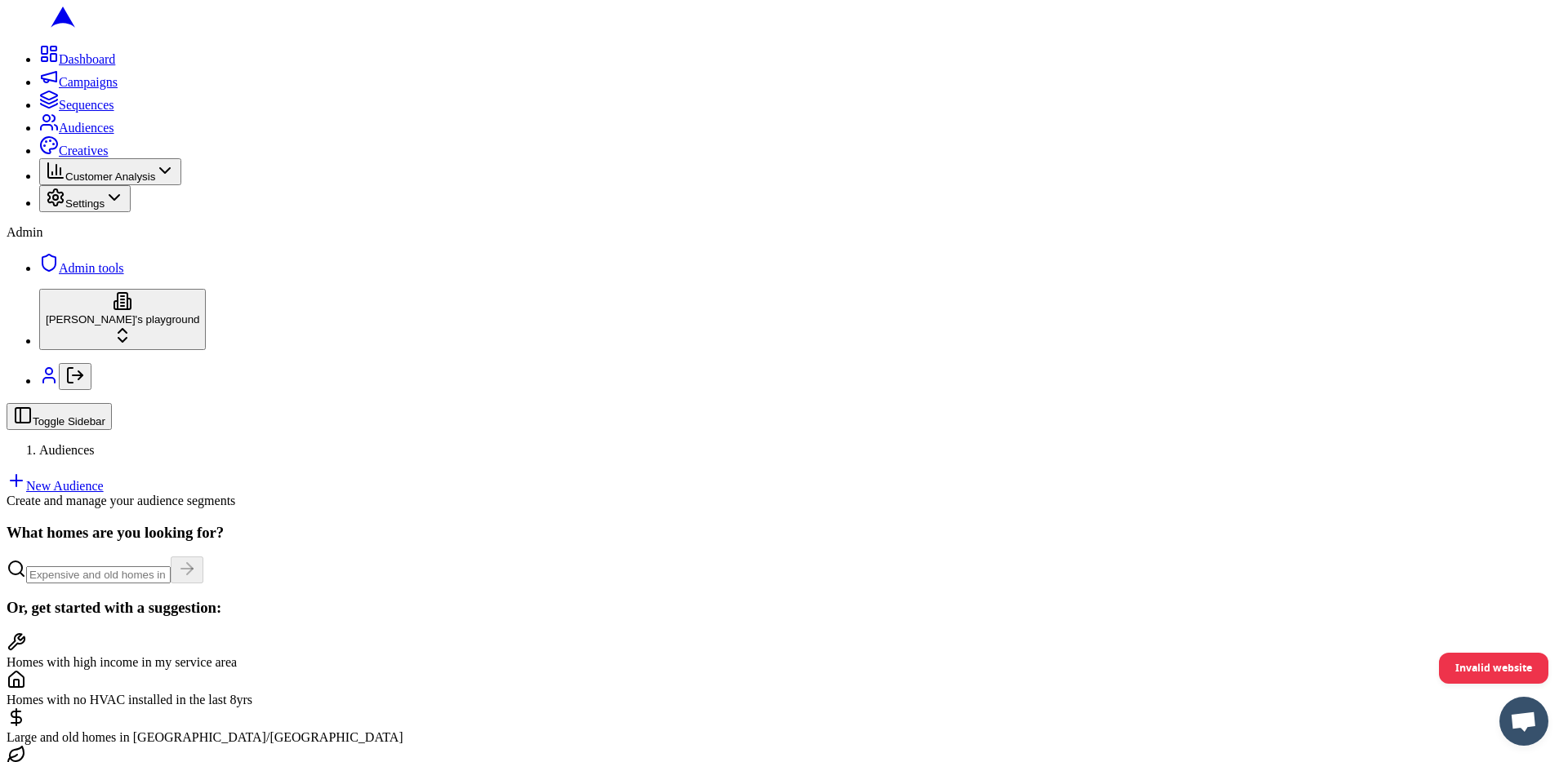
scroll to position [155, 0]
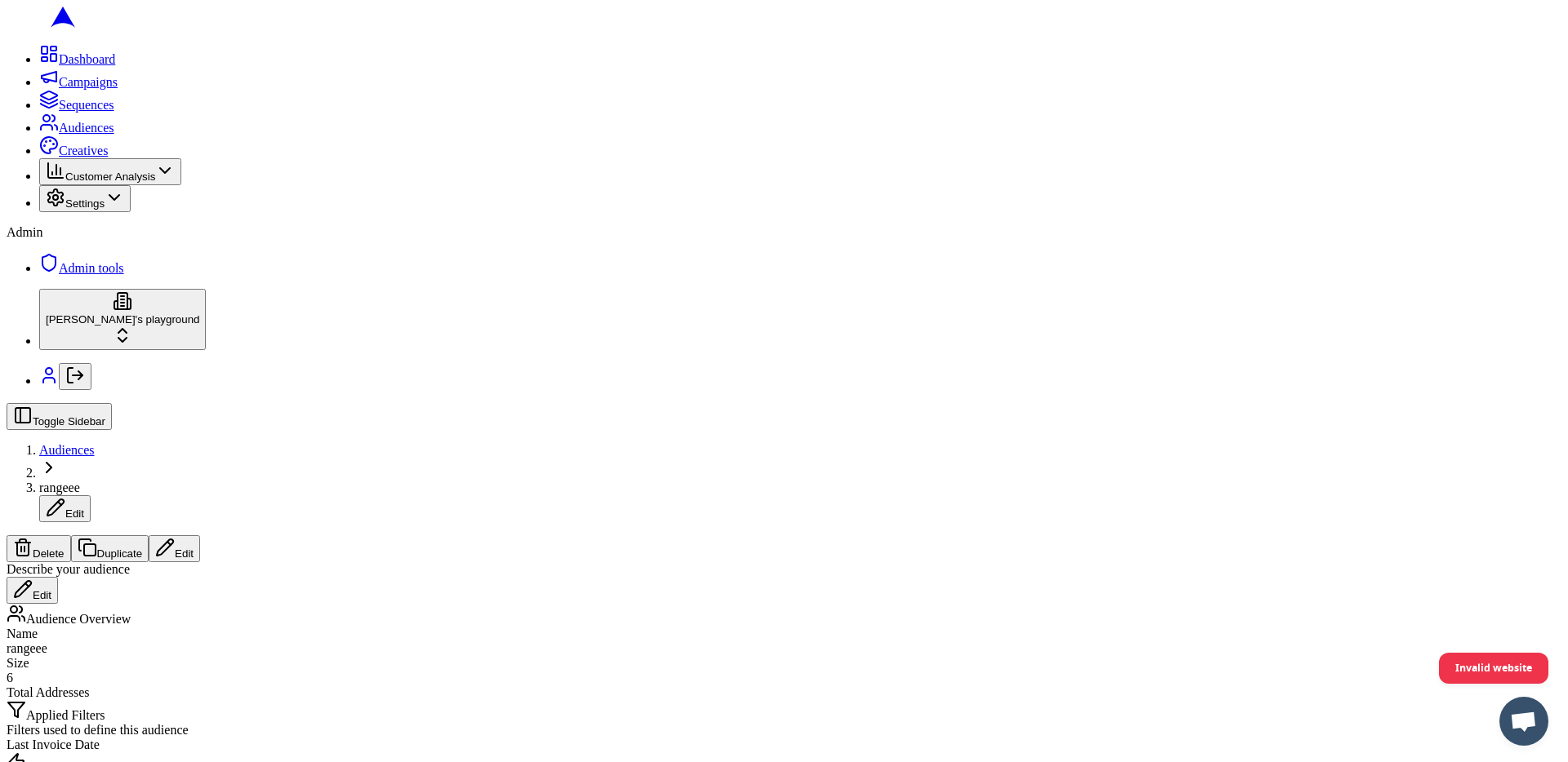
click at [201, 535] on button "Edit" at bounding box center [174, 549] width 52 height 27
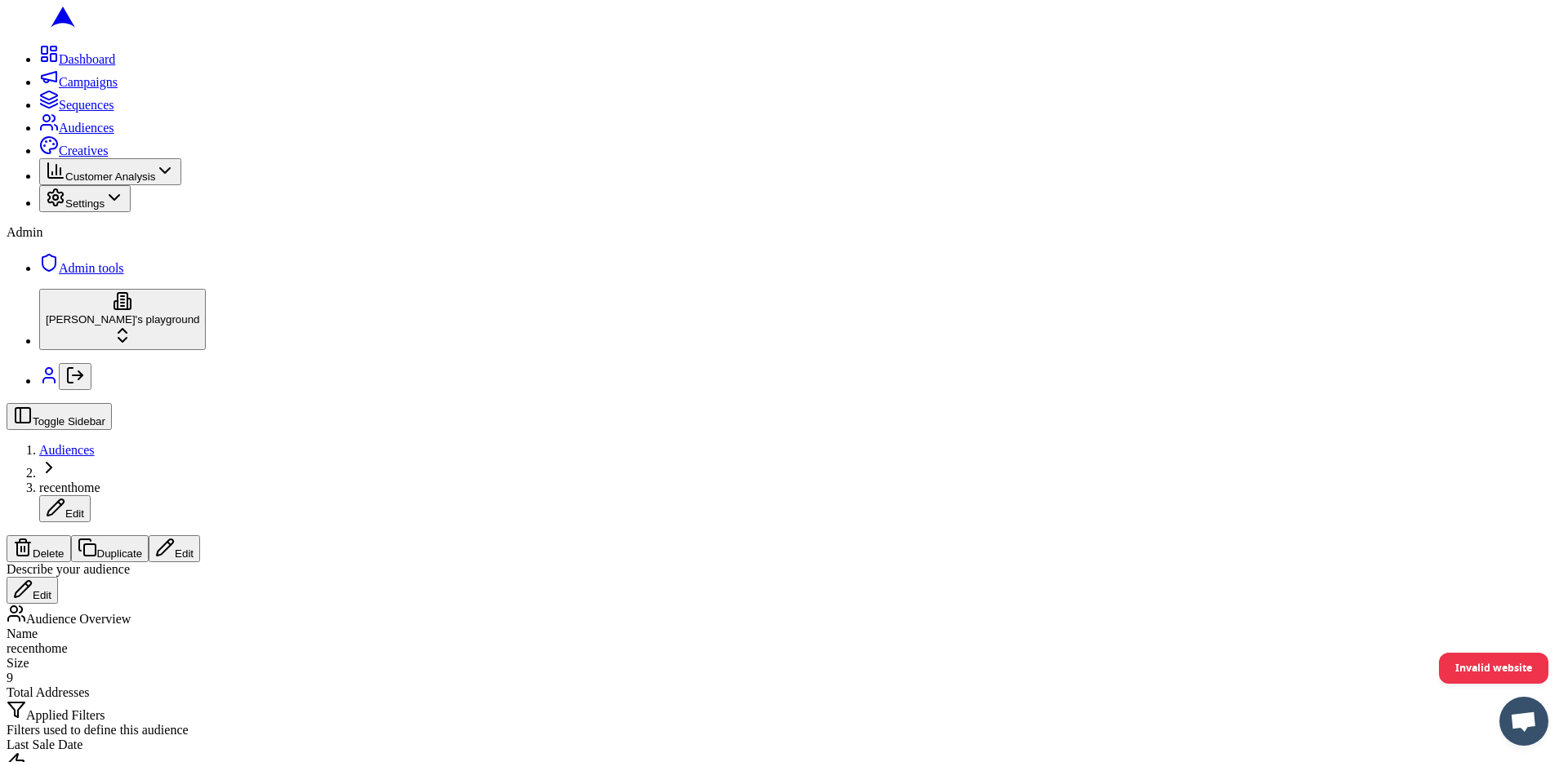
click at [201, 535] on button "Edit" at bounding box center [174, 549] width 52 height 27
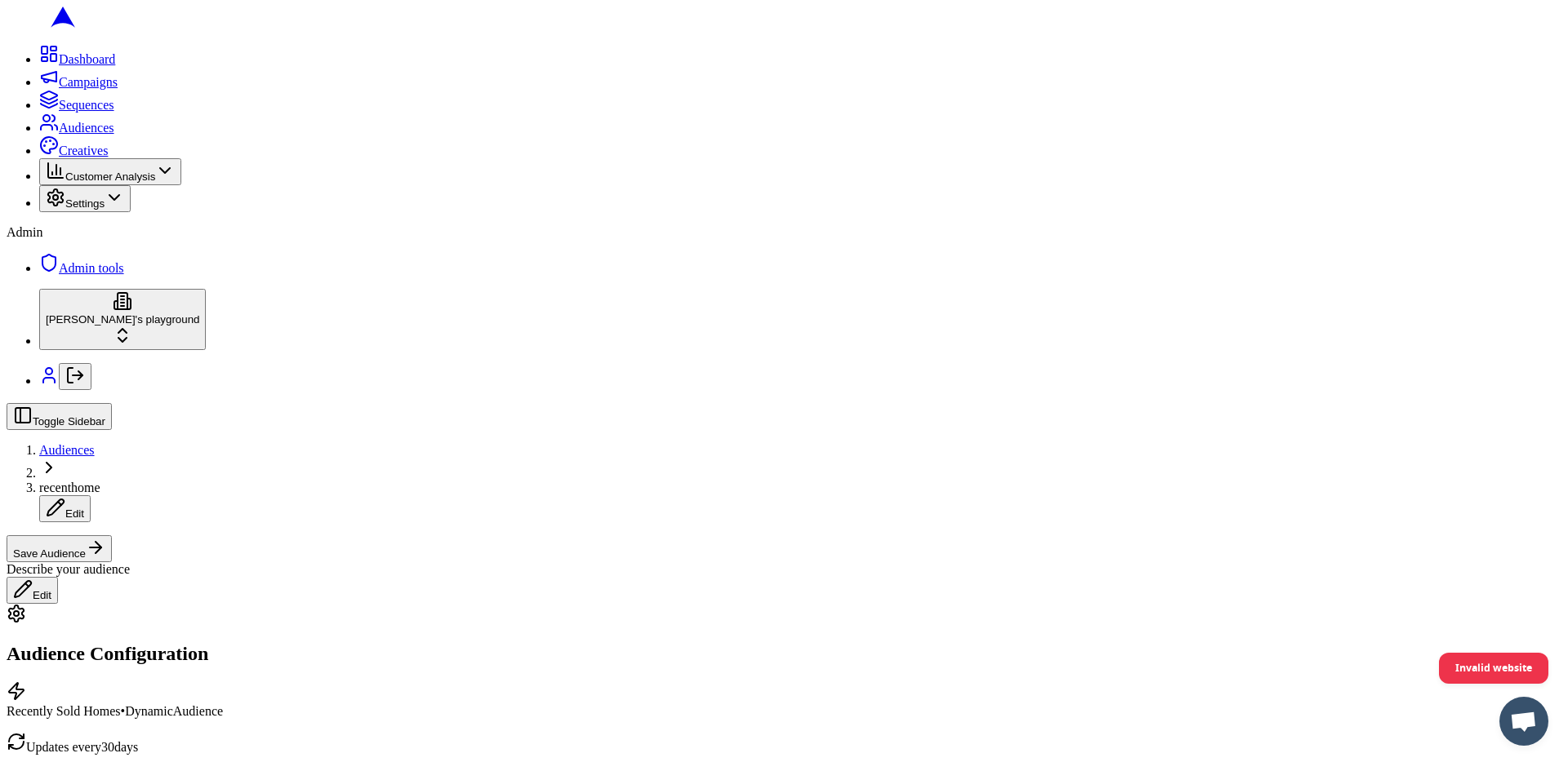
drag, startPoint x: 1367, startPoint y: 140, endPoint x: 1210, endPoint y: 141, distance: 157.0
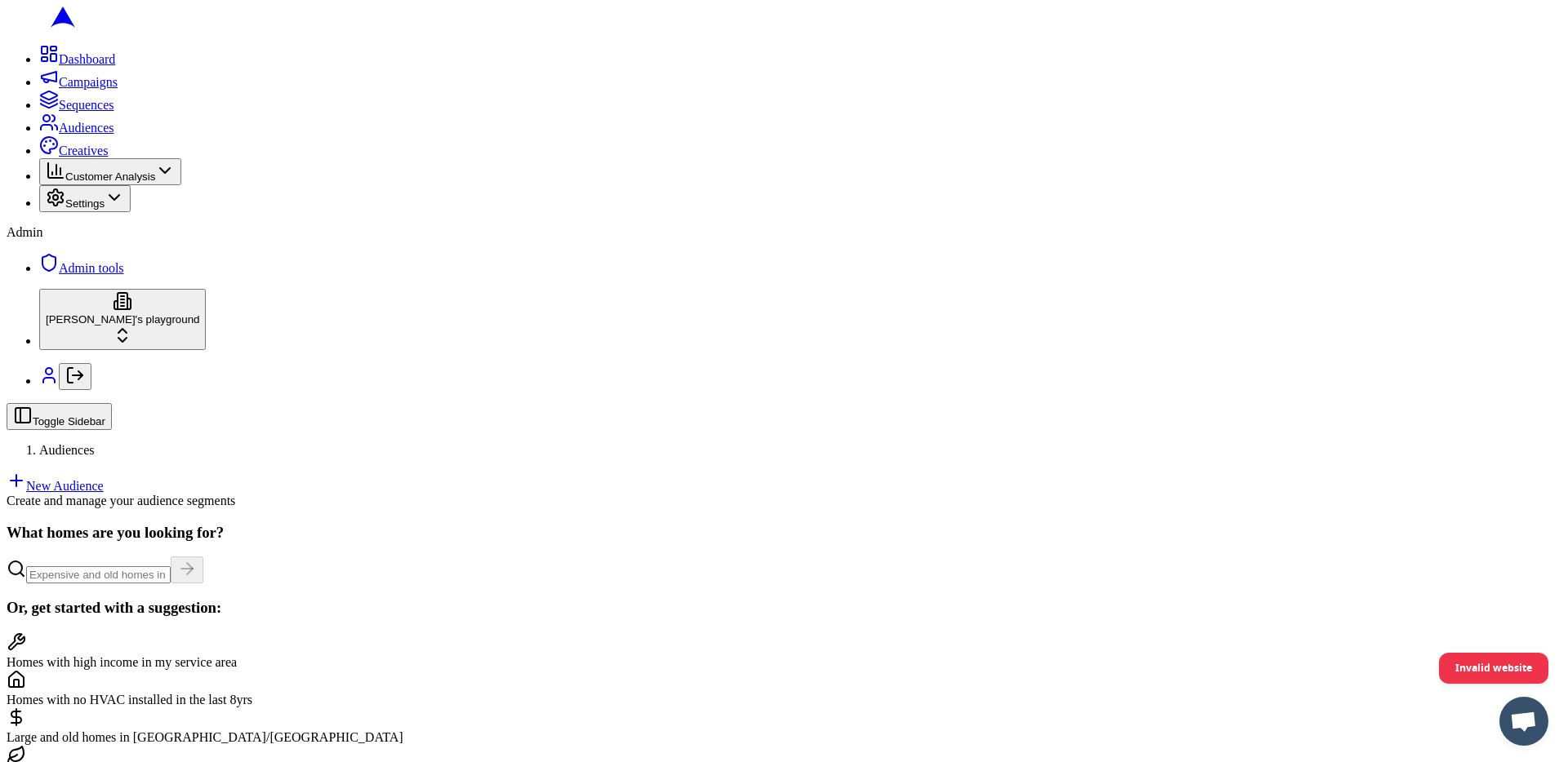
scroll to position [104, 0]
click at [104, 479] on link "New Audience" at bounding box center [55, 486] width 97 height 14
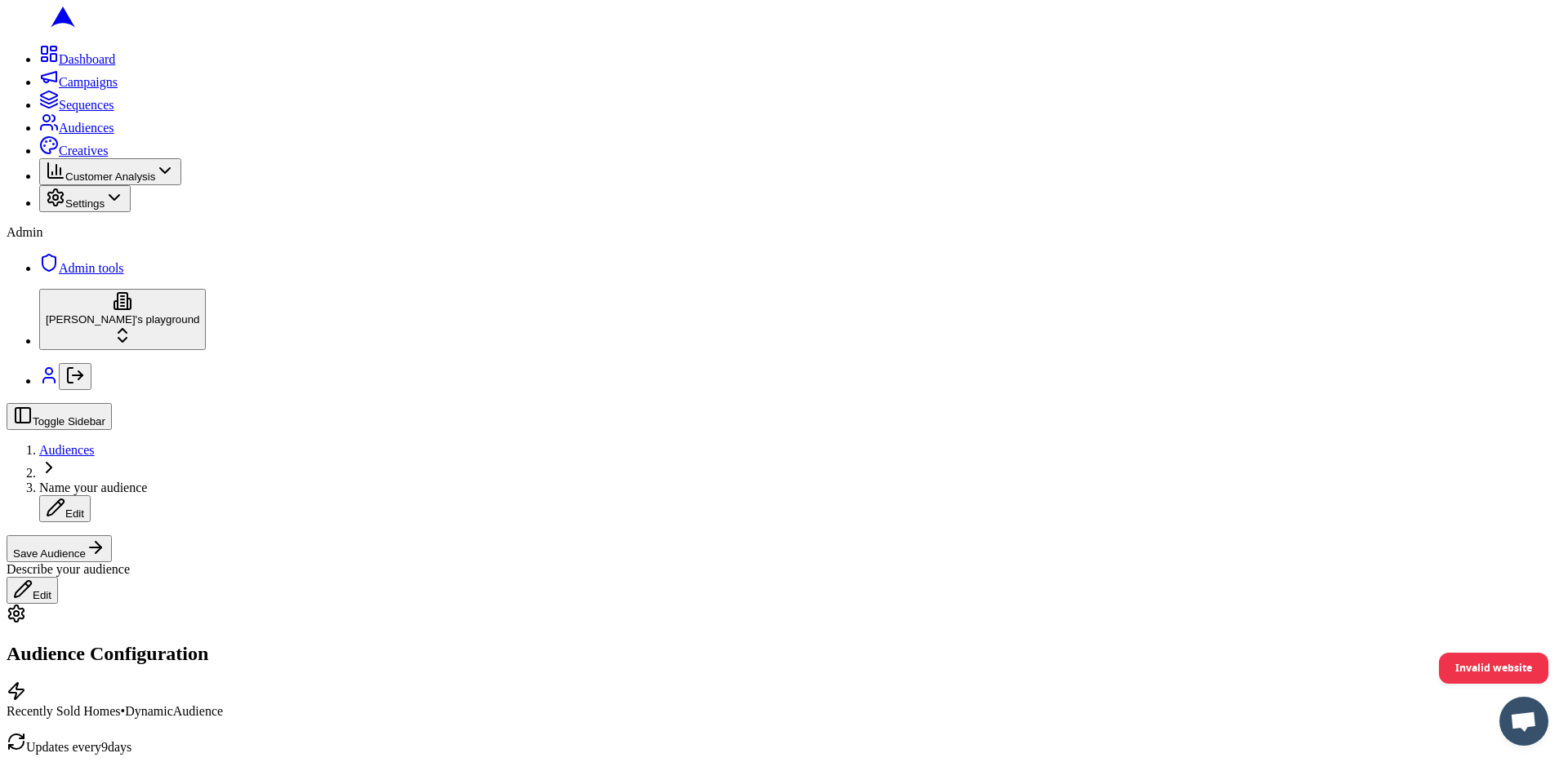
scroll to position [403, 0]
click at [258, 502] on button "Date Range" at bounding box center [222, 493] width 71 height 18
click at [177, 556] on input "9" at bounding box center [154, 548] width 46 height 18
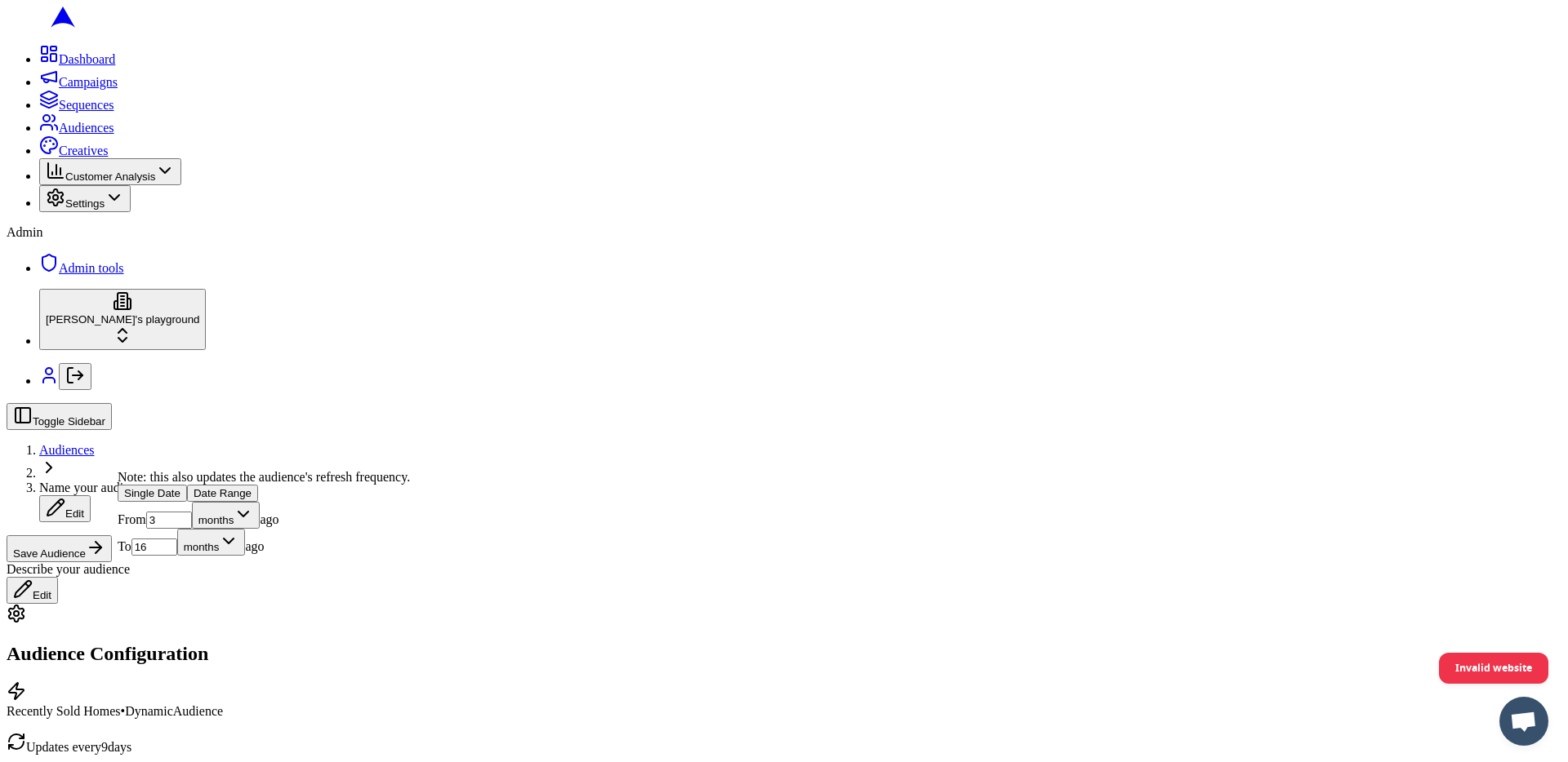
type input "16"
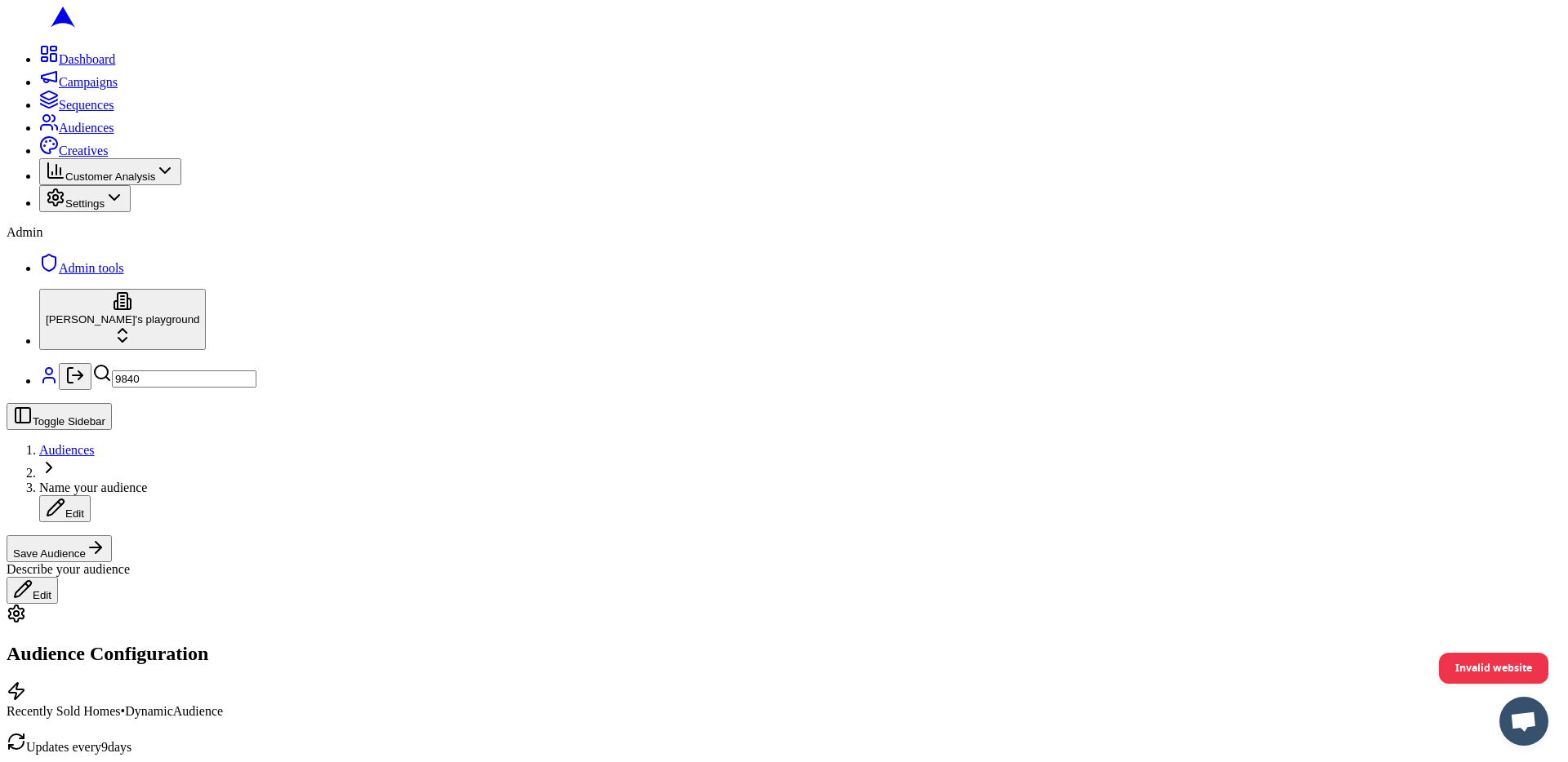
type input "98402"
click at [112, 535] on button "Save Audience" at bounding box center [59, 549] width 105 height 27
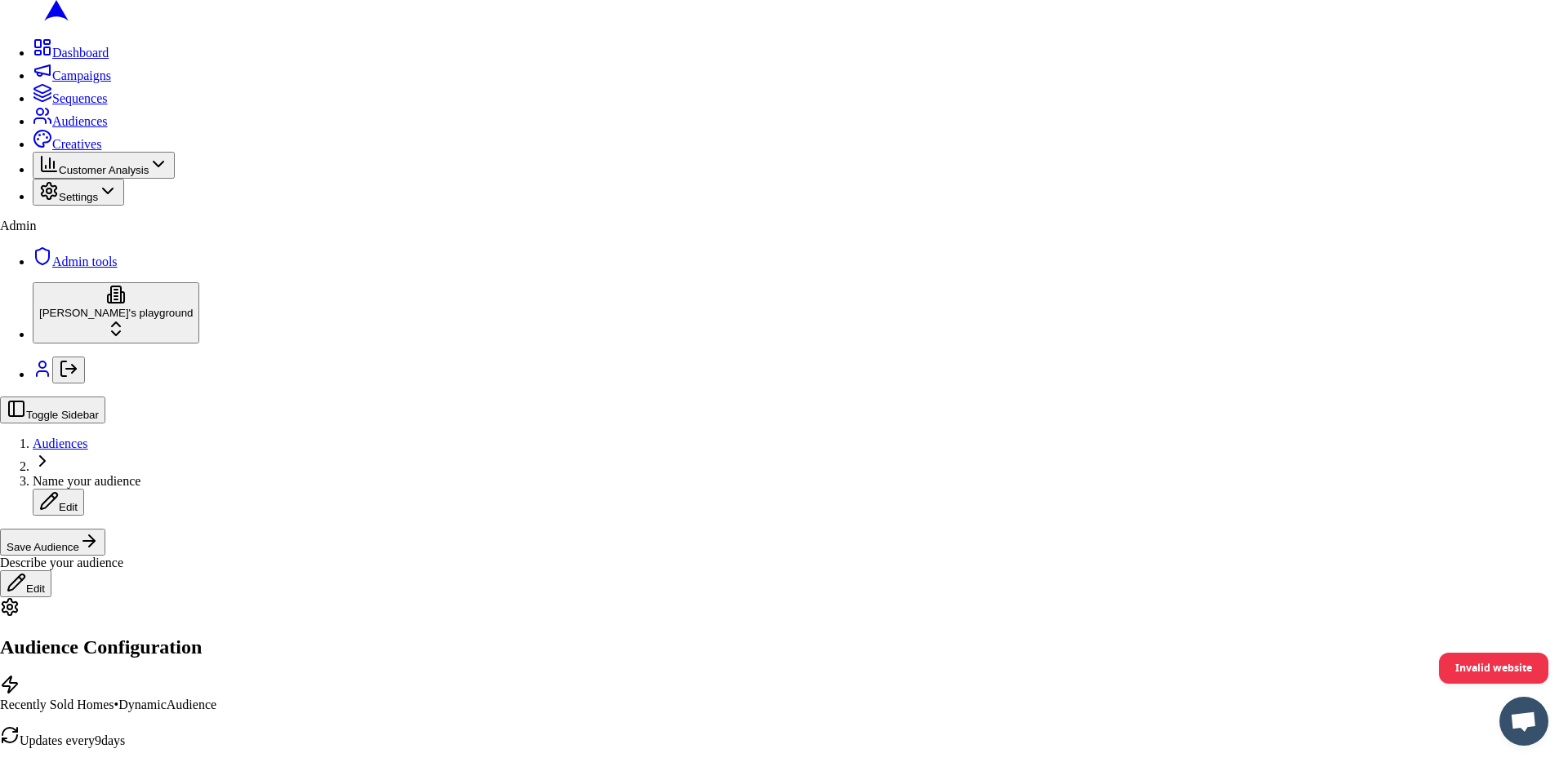
type input "t"
type input "rangeee2"
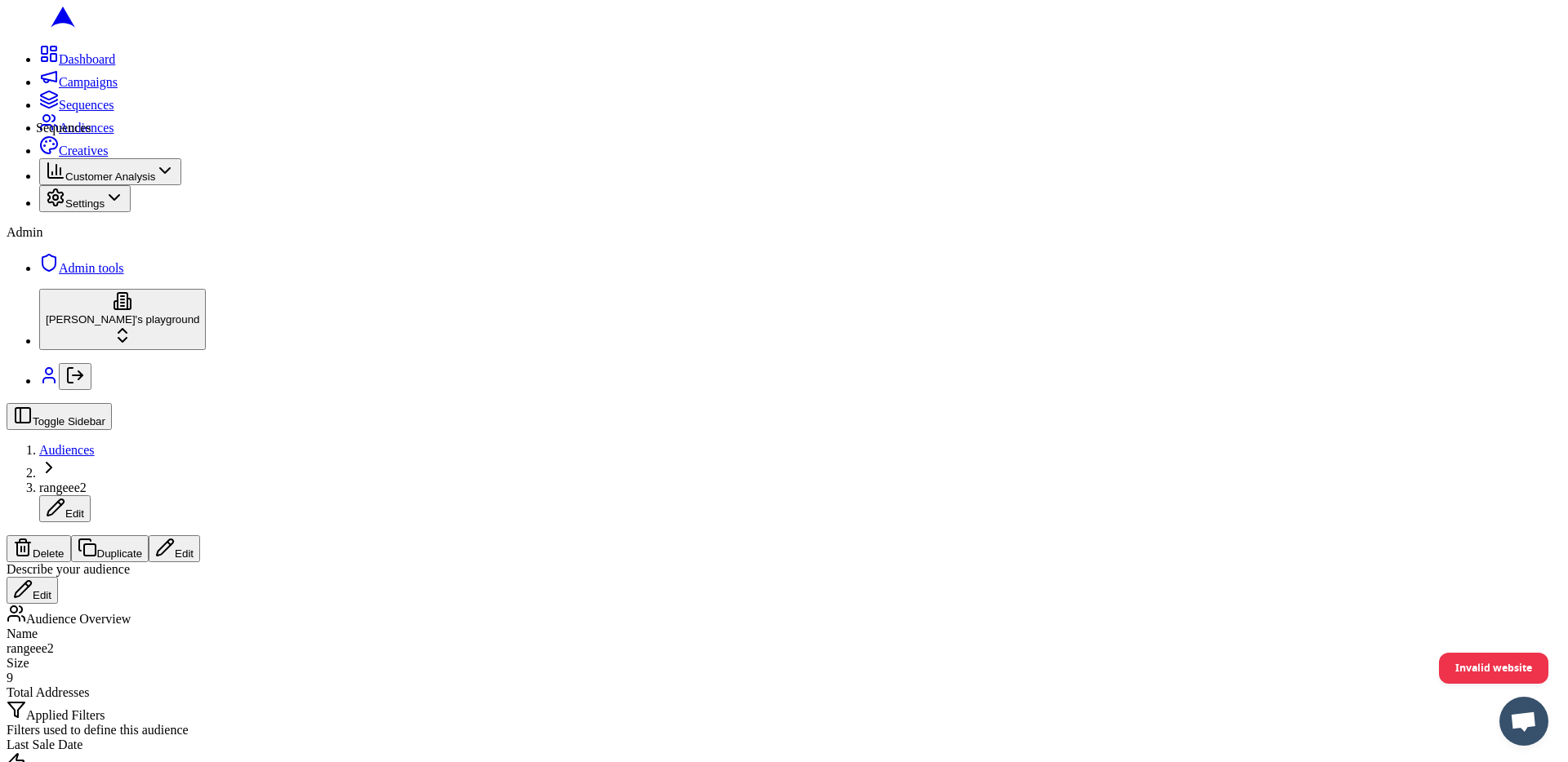
click at [43, 122] on circle at bounding box center [46, 118] width 7 height 7
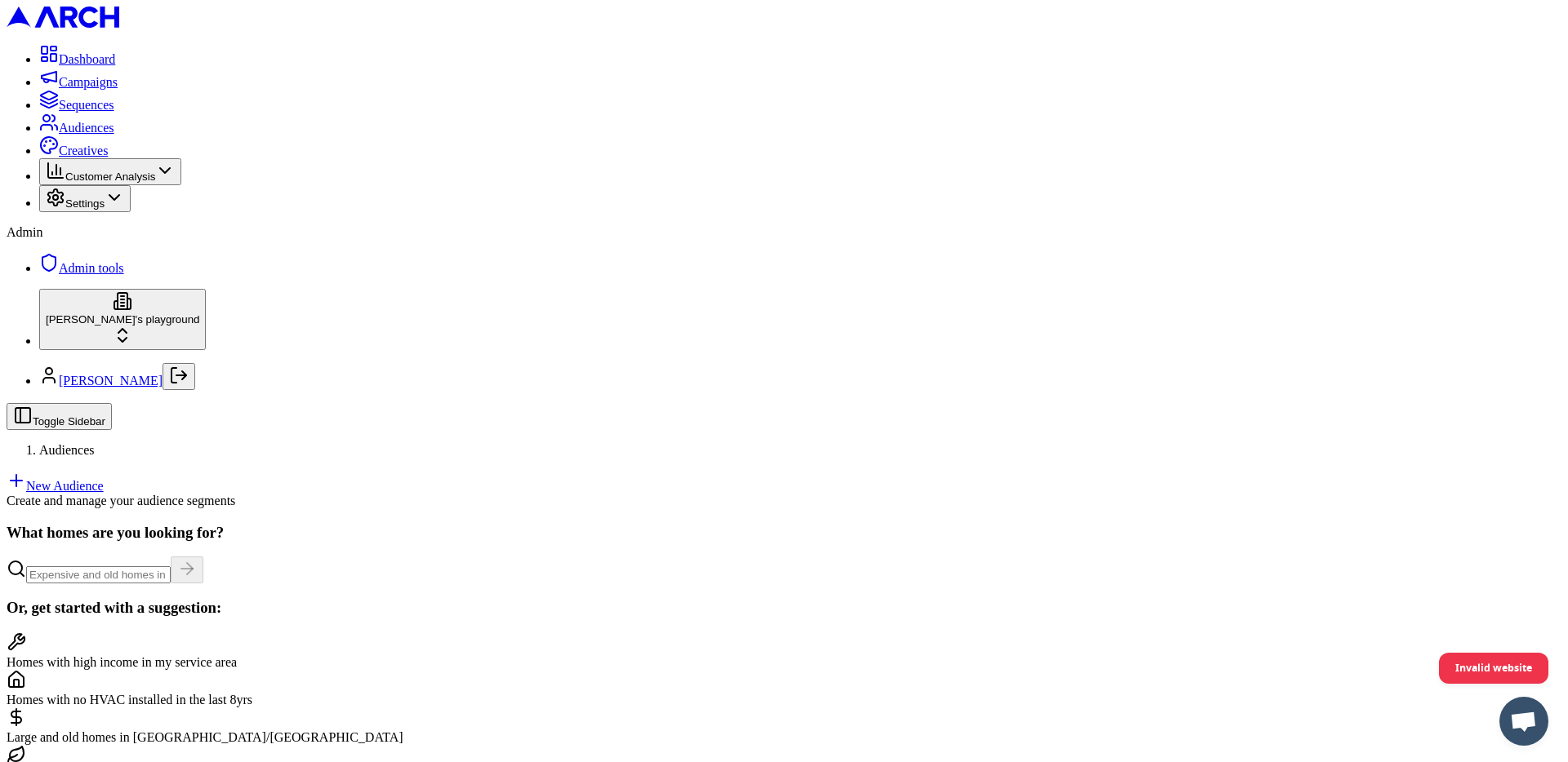
scroll to position [276, 0]
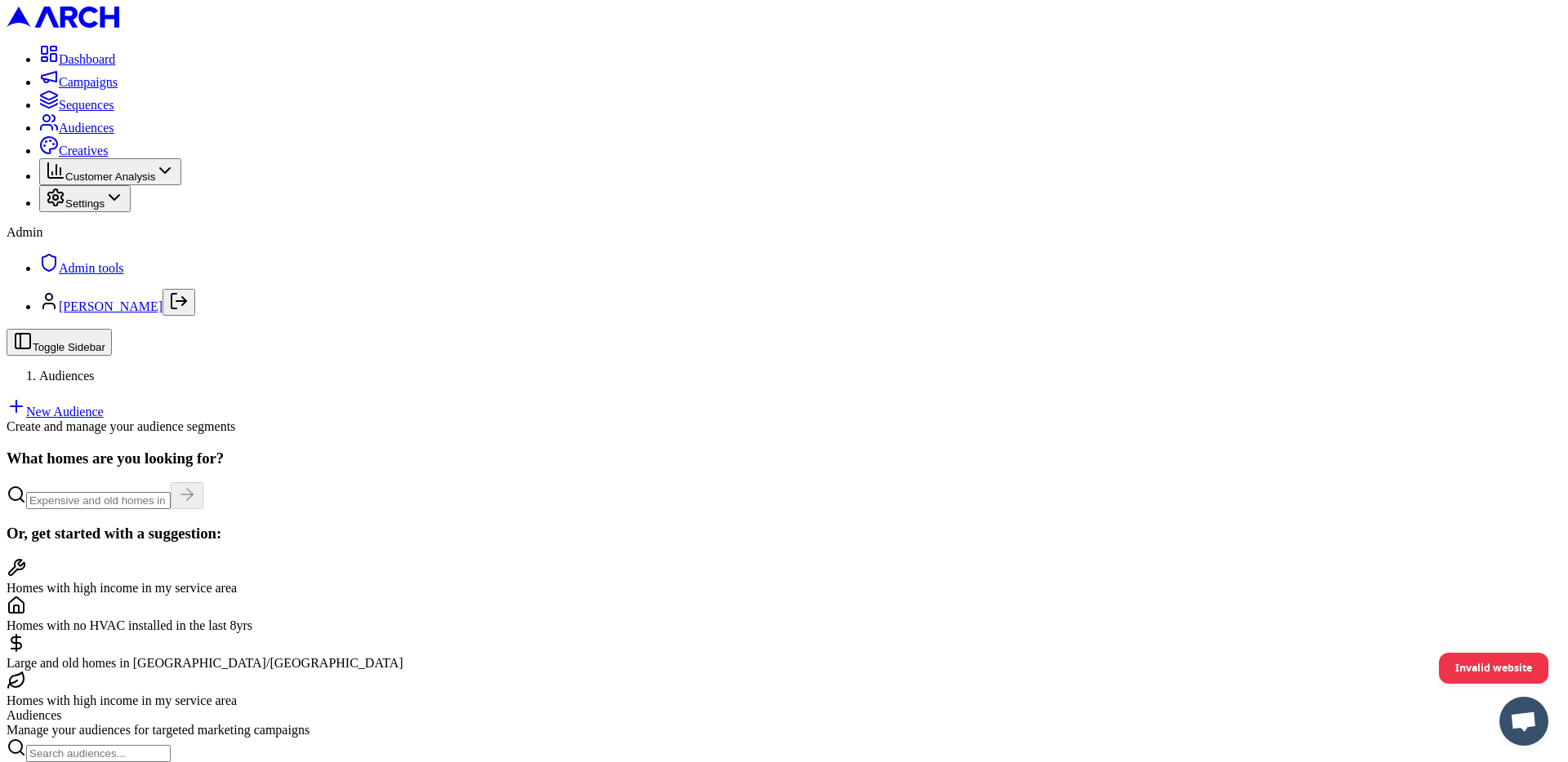
click at [1326, 450] on main "What homes are you looking for? Or, get started with a suggestion: Homes with h…" at bounding box center [784, 757] width 1554 height 616
